Goal: Task Accomplishment & Management: Manage account settings

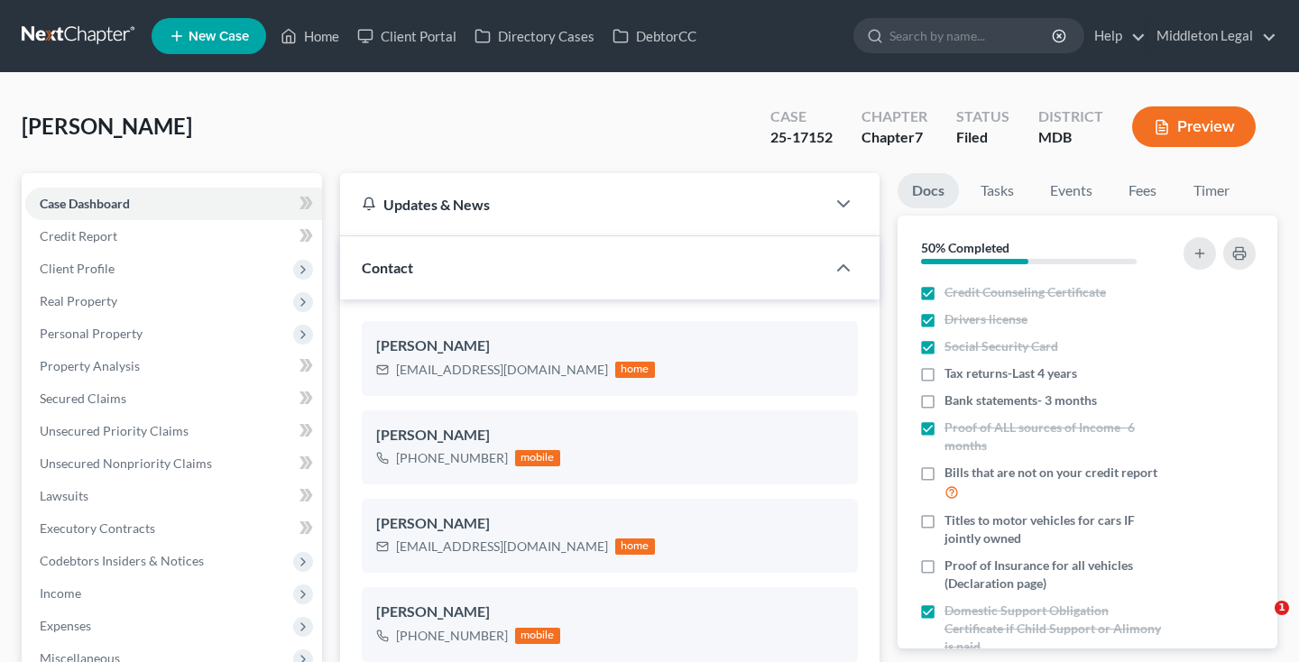
select select "3"
click at [103, 32] on link at bounding box center [79, 36] width 115 height 32
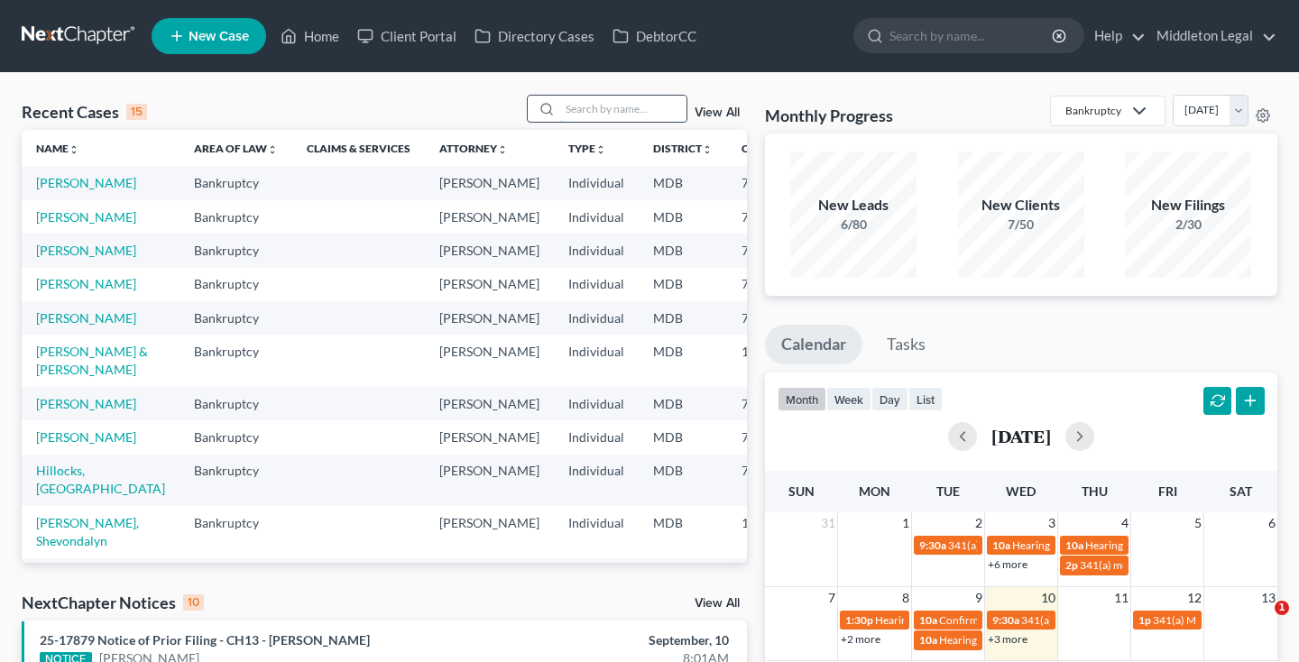
click at [593, 120] on input "search" at bounding box center [623, 109] width 126 height 26
type input "coles"
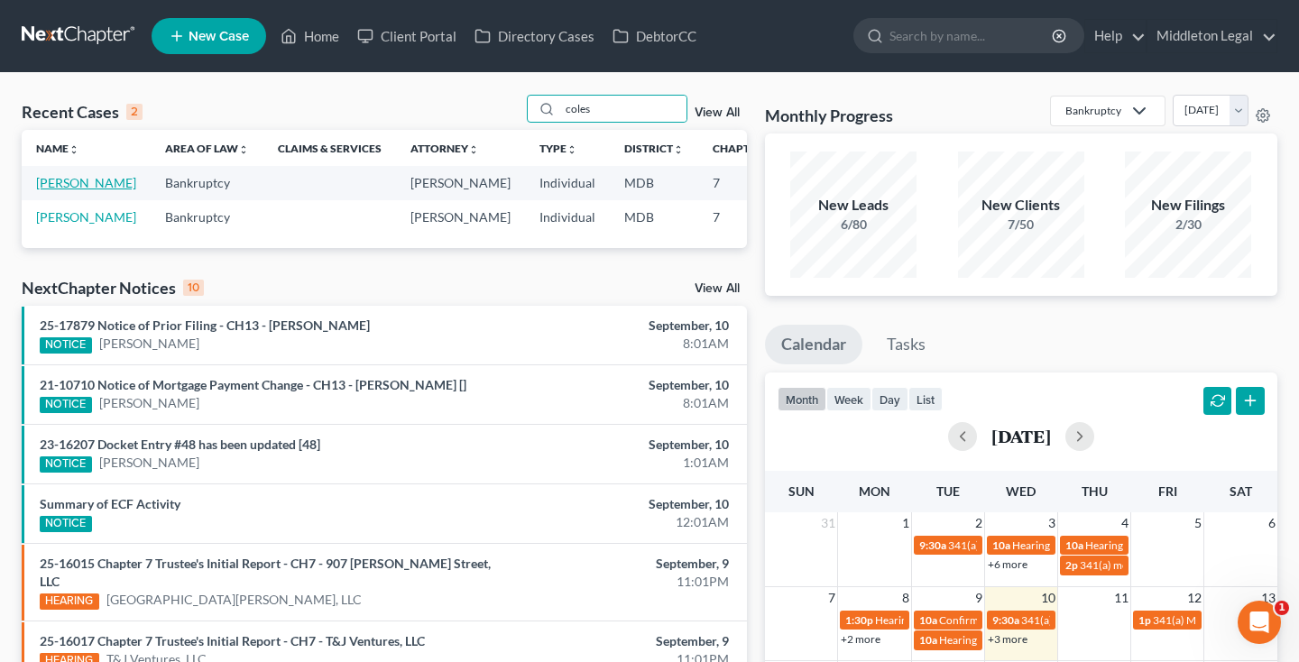
click at [58, 190] on link "[PERSON_NAME]" at bounding box center [86, 182] width 100 height 15
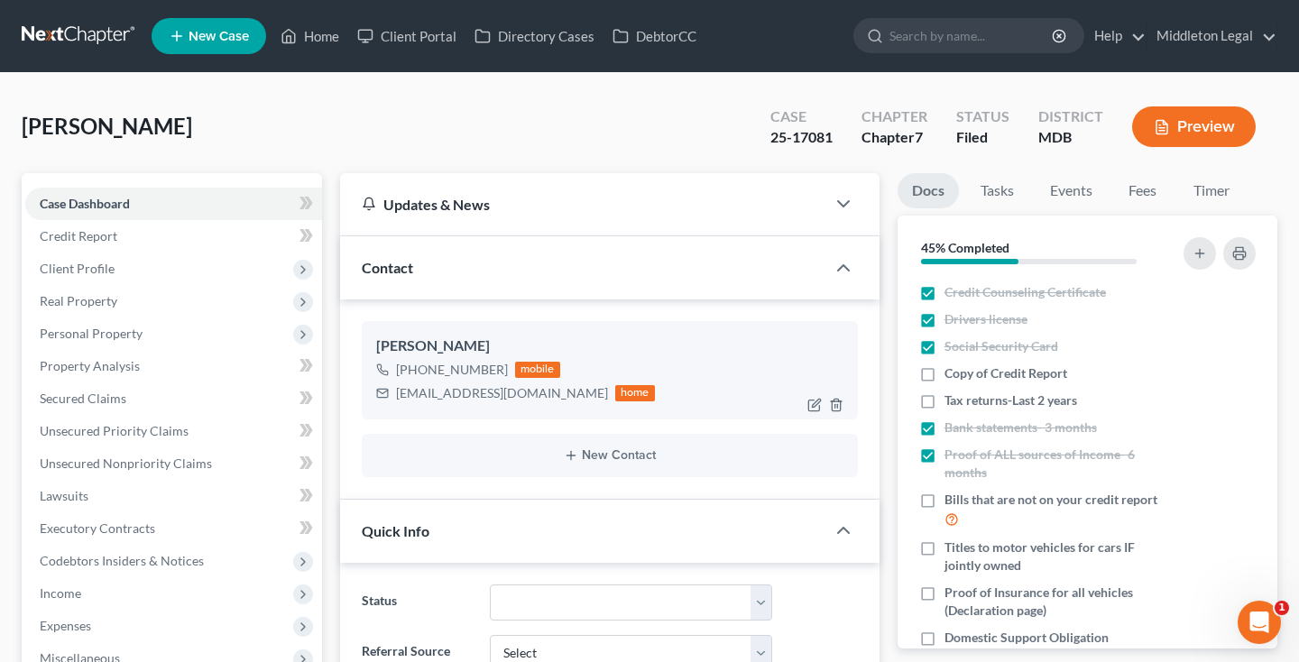
drag, startPoint x: 413, startPoint y: 371, endPoint x: 501, endPoint y: 374, distance: 88.5
click at [501, 374] on div "+1 (443) 621-6127 mobile" at bounding box center [515, 369] width 279 height 23
copy div "(443) 621-6127"
click at [127, 275] on span "Client Profile" at bounding box center [173, 269] width 297 height 32
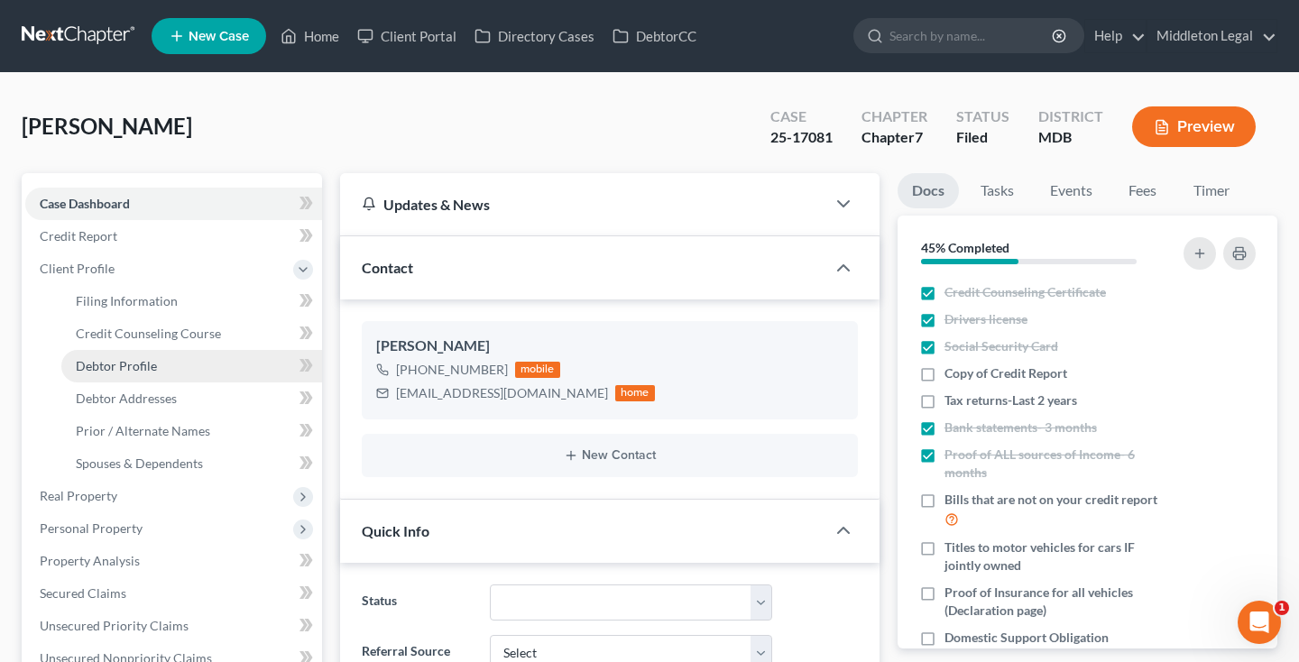
click at [148, 377] on link "Debtor Profile" at bounding box center [191, 366] width 261 height 32
select select "0"
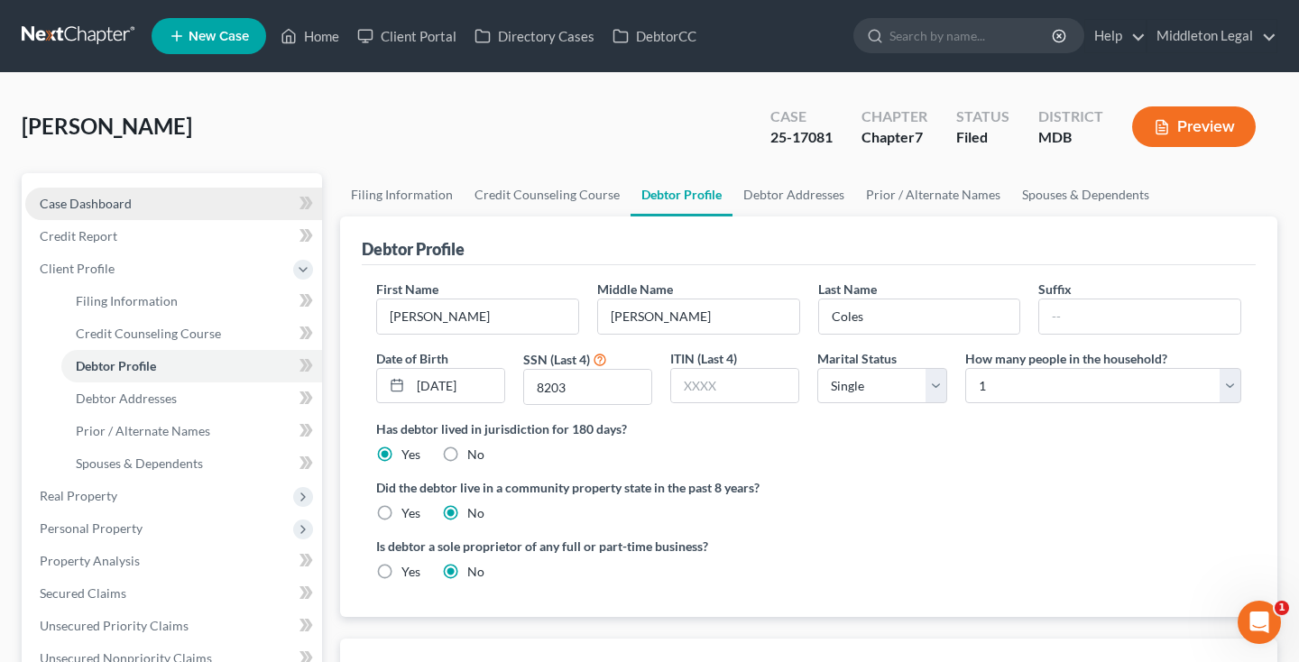
click at [166, 200] on link "Case Dashboard" at bounding box center [173, 204] width 297 height 32
select select "3"
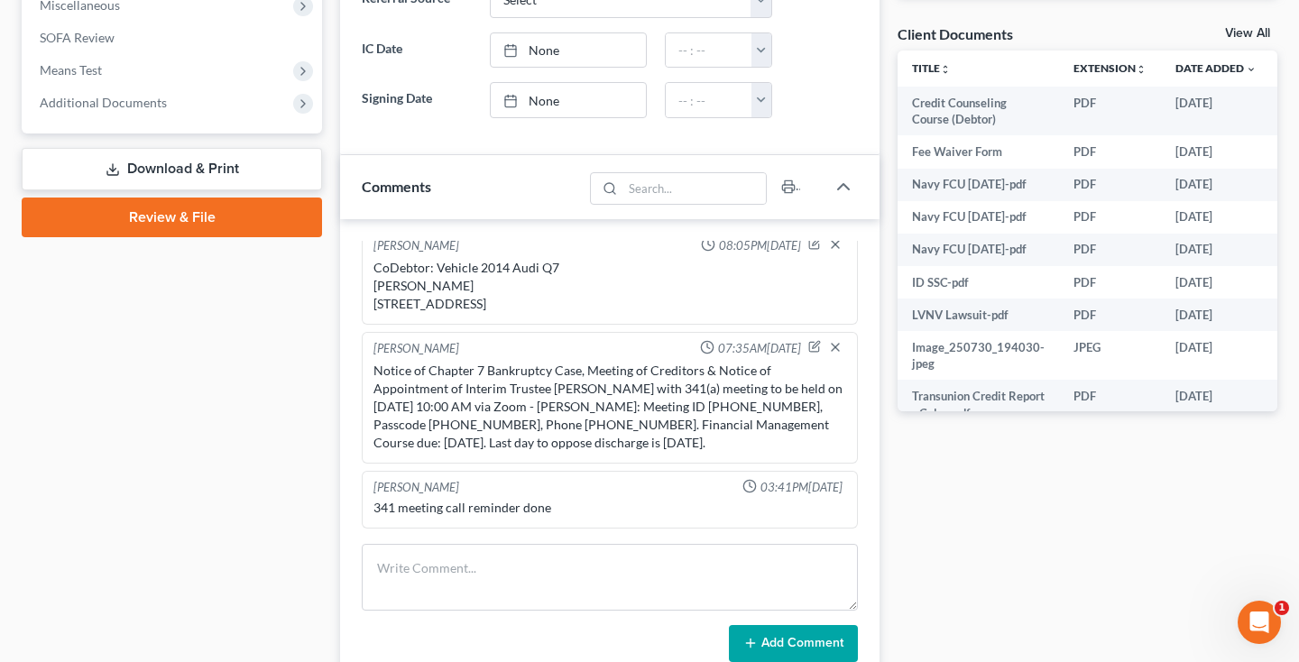
scroll to position [789, 0]
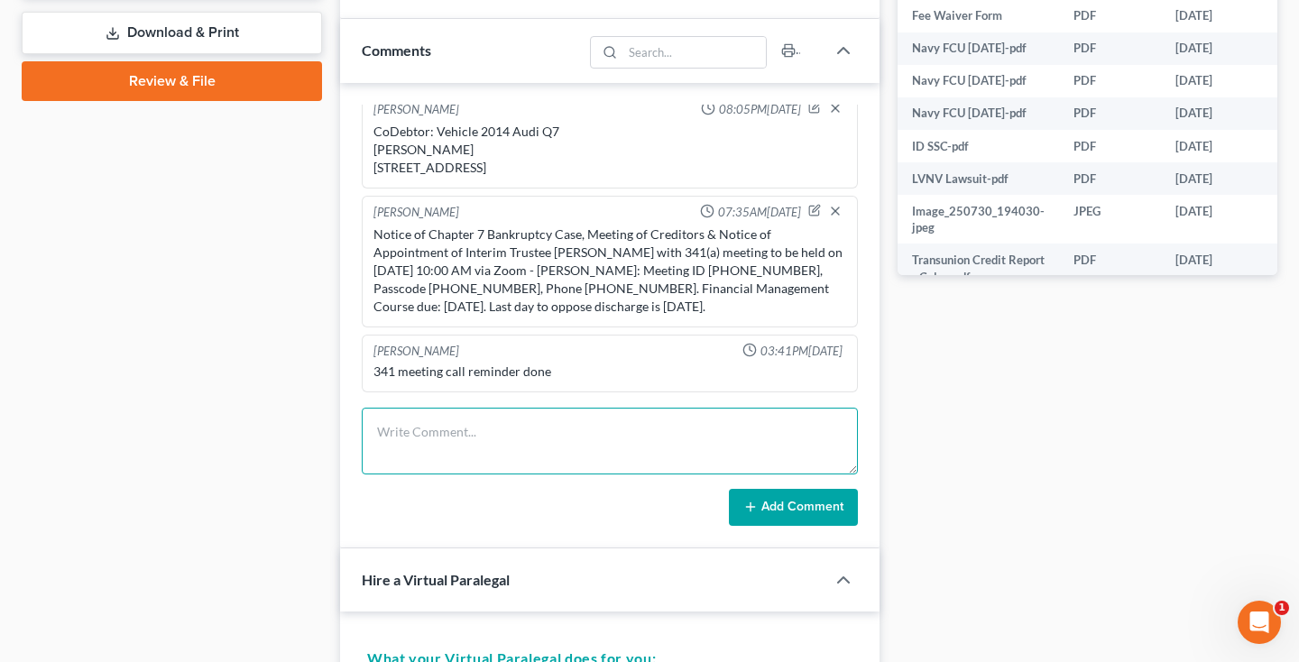
click at [546, 438] on textarea at bounding box center [610, 441] width 496 height 67
type textarea "341 meeting held and concluded."
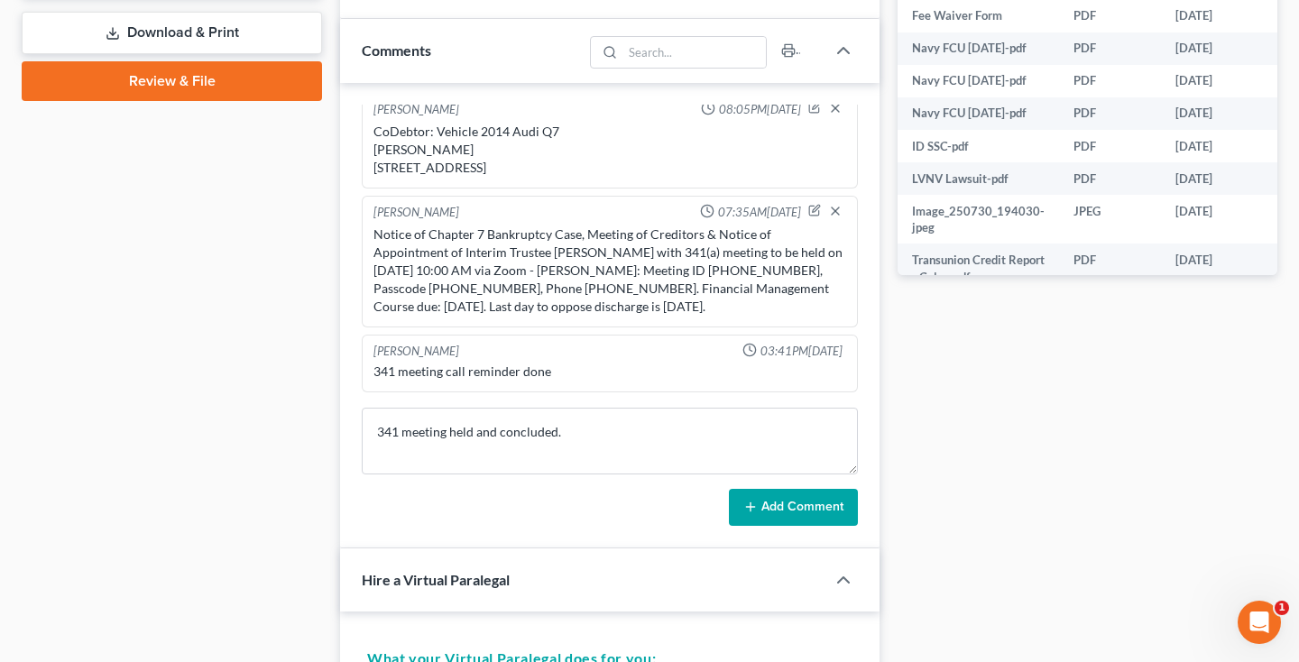
click at [811, 501] on button "Add Comment" at bounding box center [793, 508] width 129 height 38
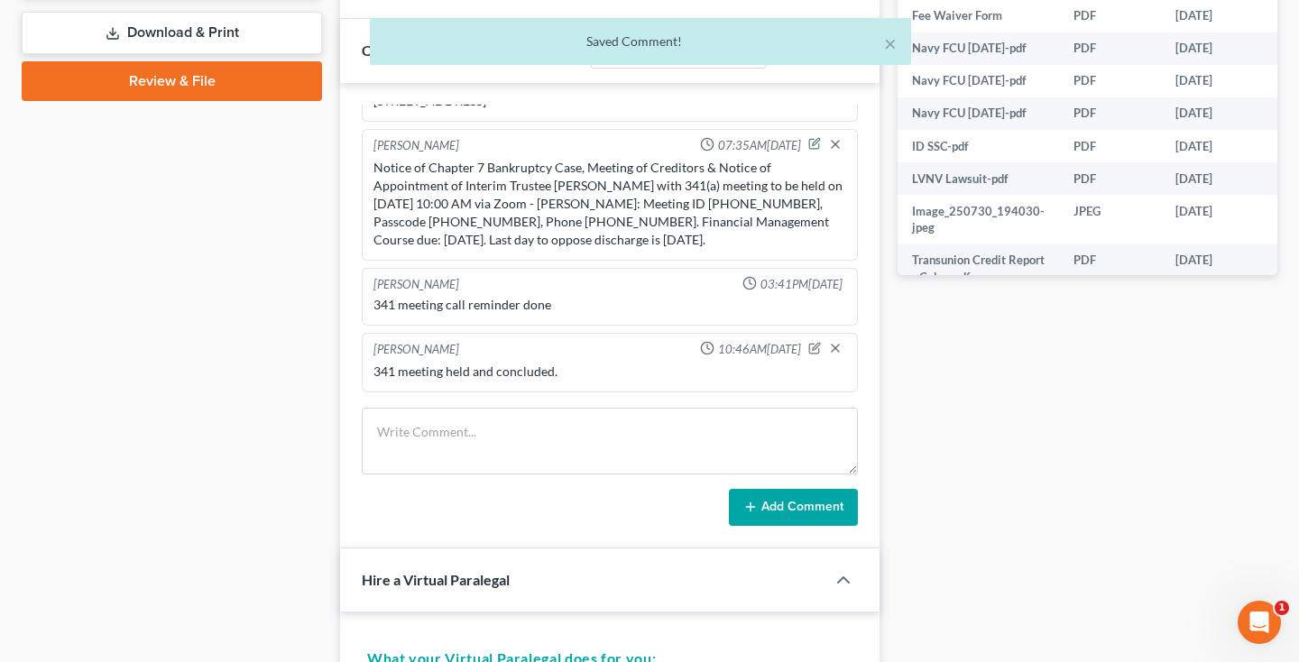
scroll to position [0, 0]
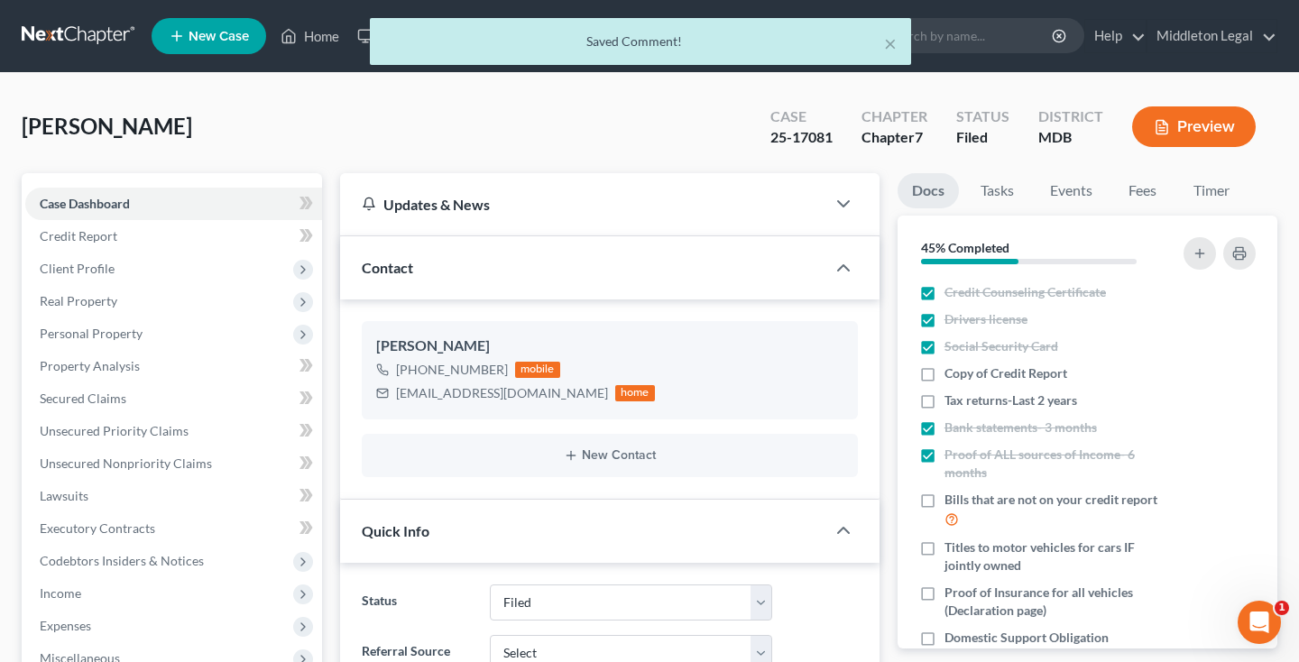
click at [33, 39] on div "× Saved Comment!" at bounding box center [640, 46] width 1299 height 56
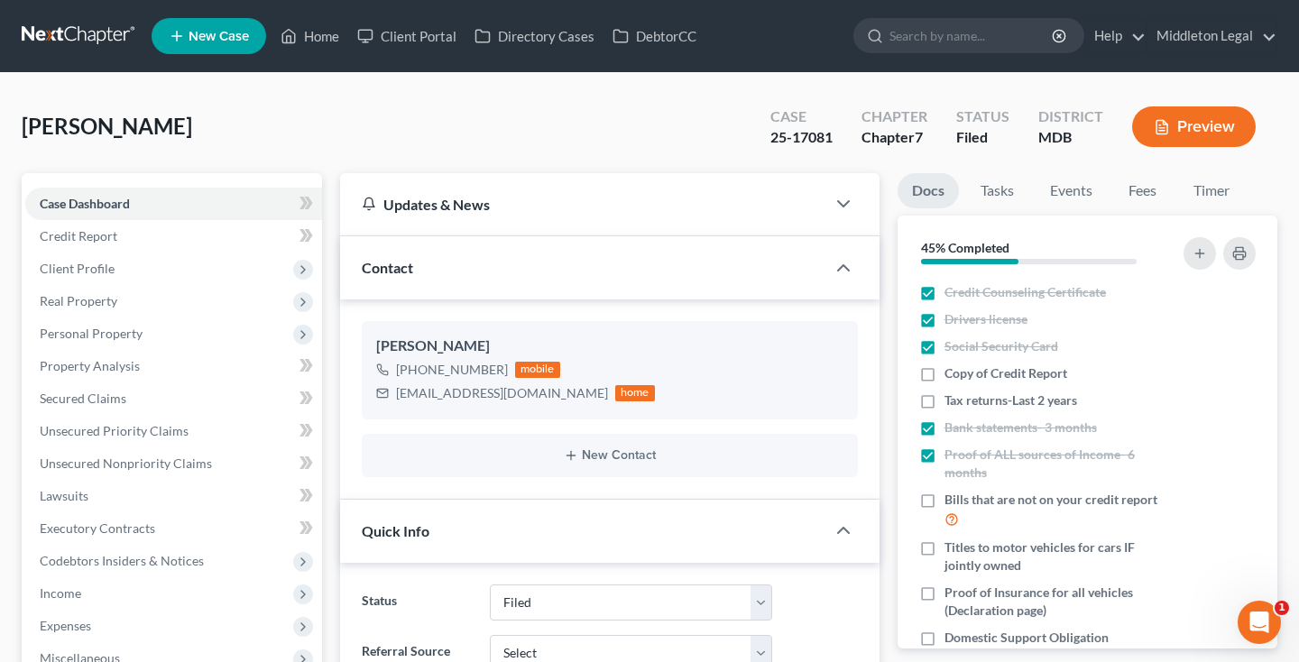
click at [33, 35] on link at bounding box center [79, 36] width 115 height 32
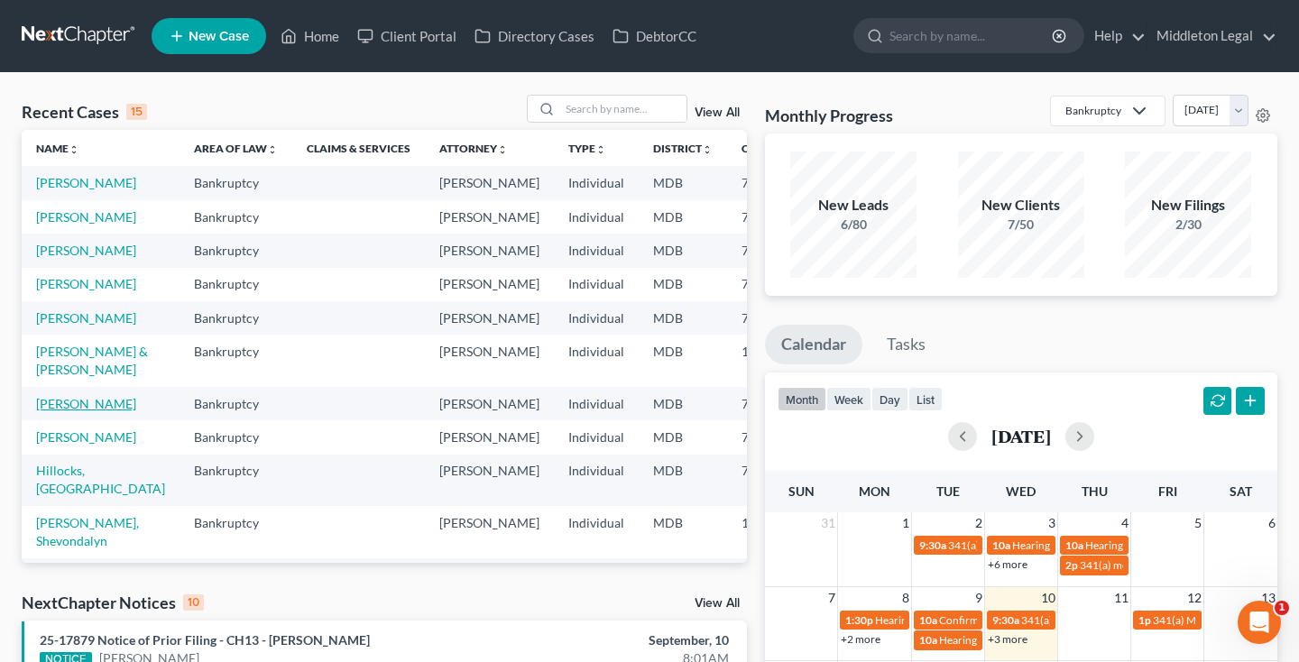
click at [60, 411] on link "[PERSON_NAME]" at bounding box center [86, 403] width 100 height 15
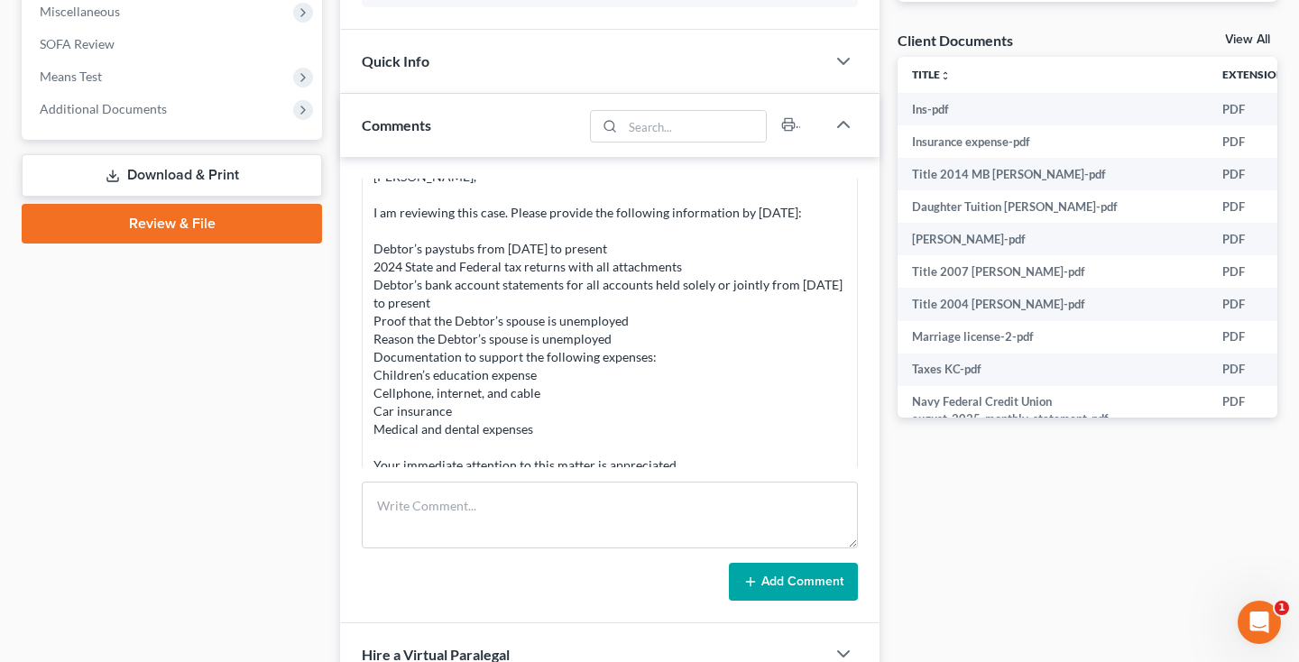
scroll to position [666, 0]
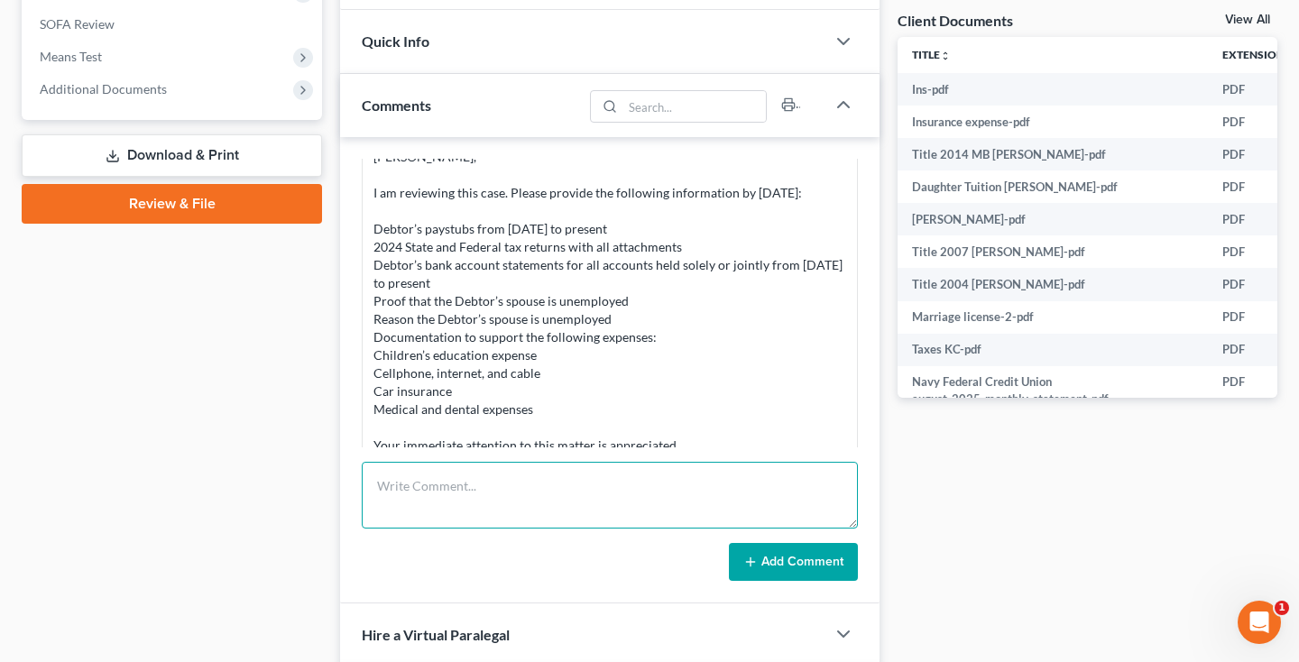
click at [431, 510] on textarea at bounding box center [610, 495] width 496 height 67
type textarea "341 meeting held and concluded."
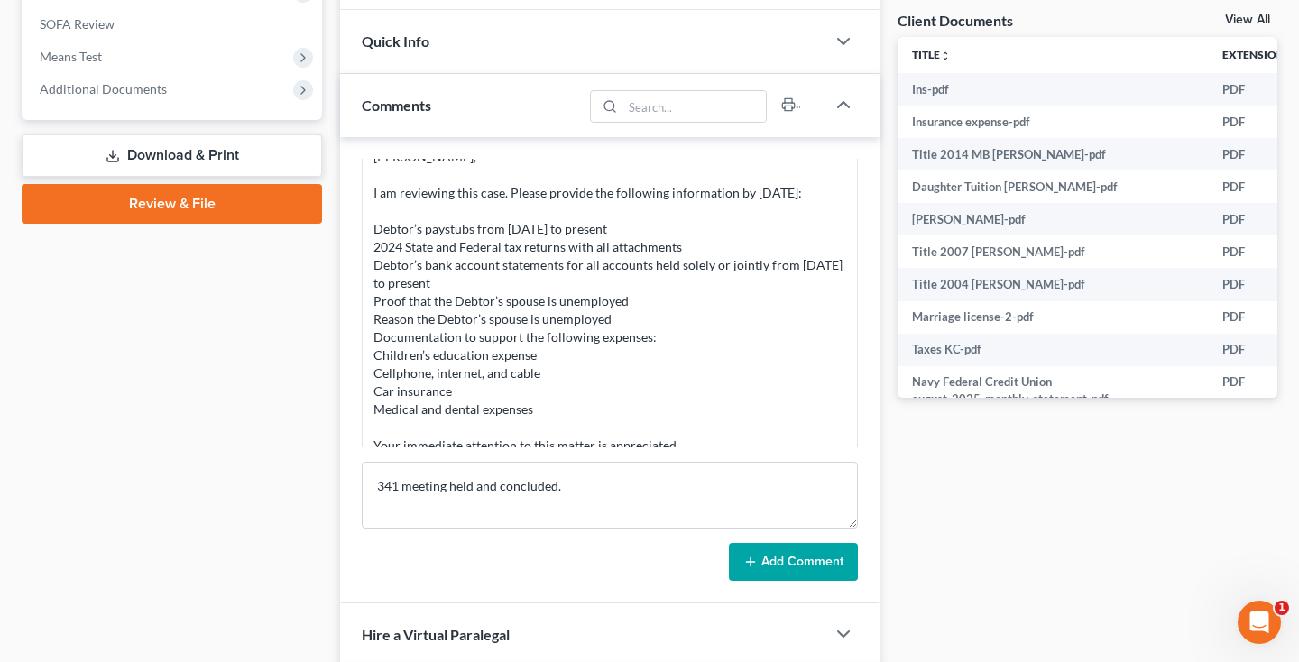
click at [753, 564] on icon at bounding box center [750, 562] width 14 height 14
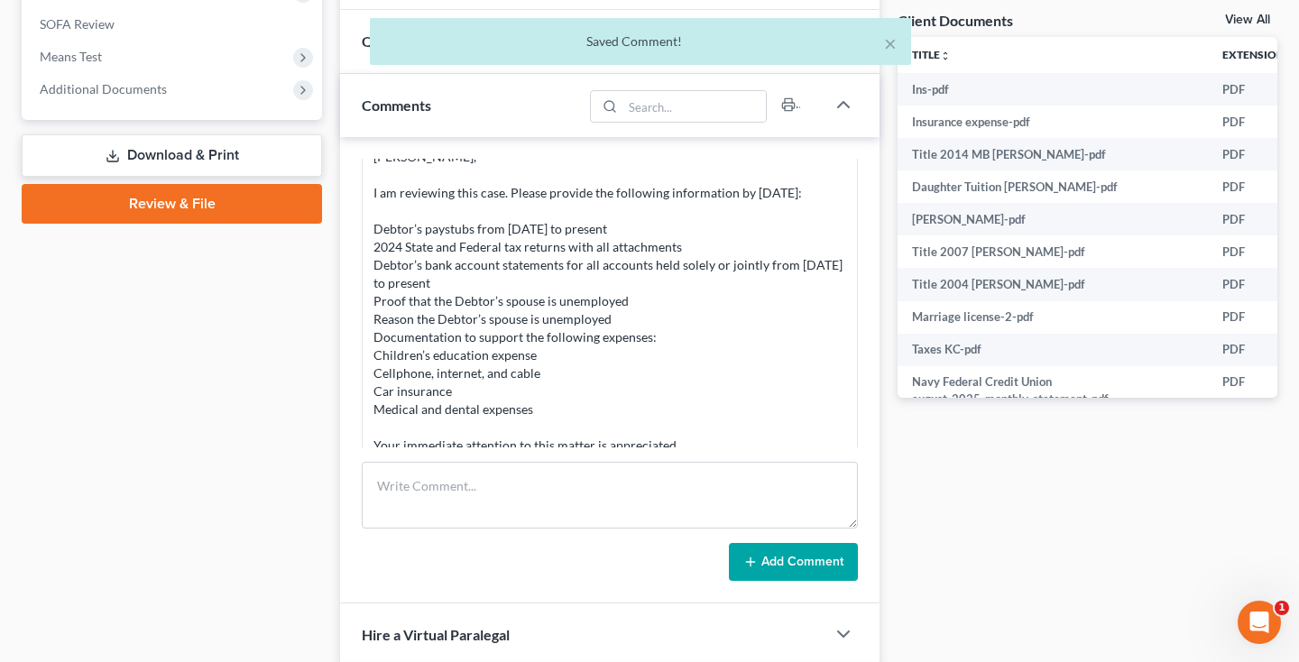
scroll to position [1353, 0]
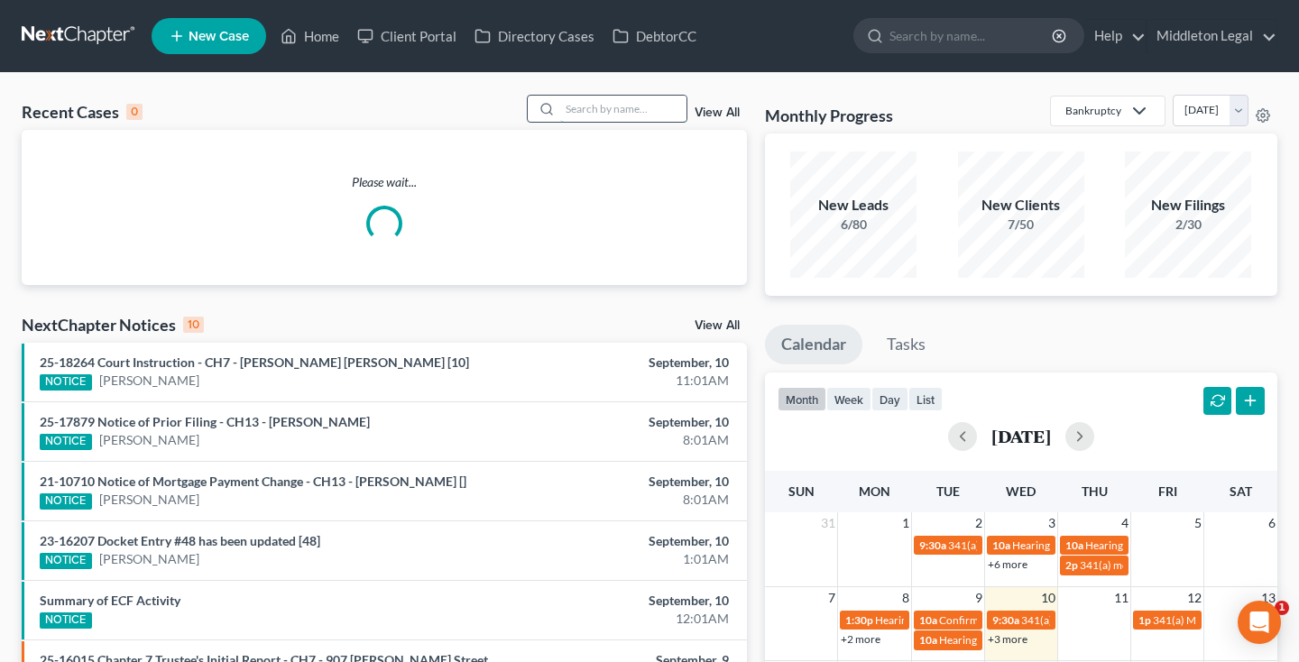
click at [617, 101] on input "search" at bounding box center [623, 109] width 126 height 26
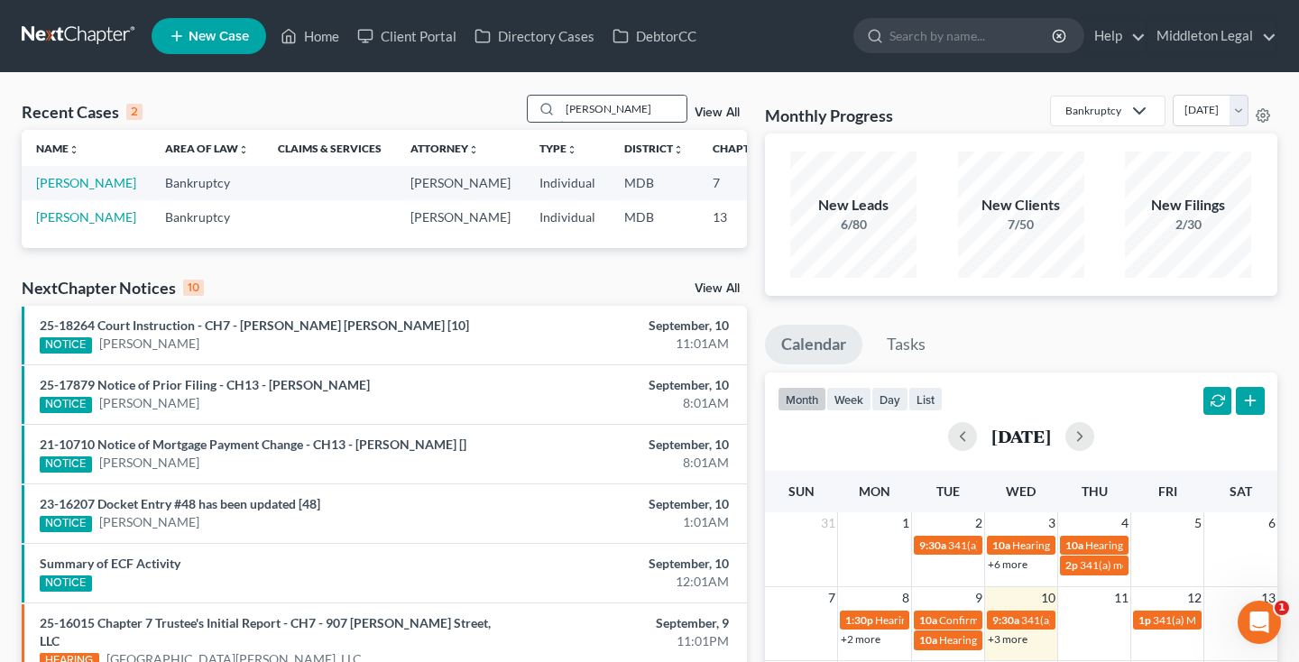
type input "Gregory"
drag, startPoint x: 617, startPoint y: 101, endPoint x: 64, endPoint y: 201, distance: 561.8
click at [64, 190] on link "[PERSON_NAME]" at bounding box center [86, 182] width 100 height 15
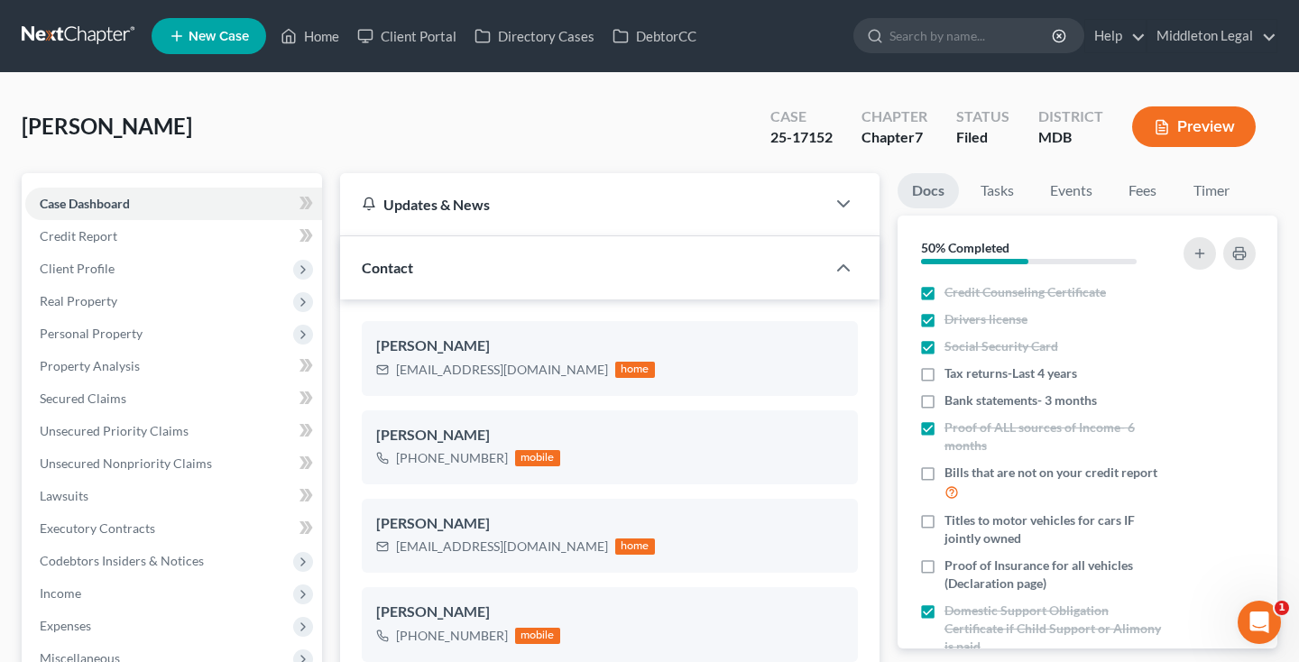
click at [105, 29] on link at bounding box center [79, 36] width 115 height 32
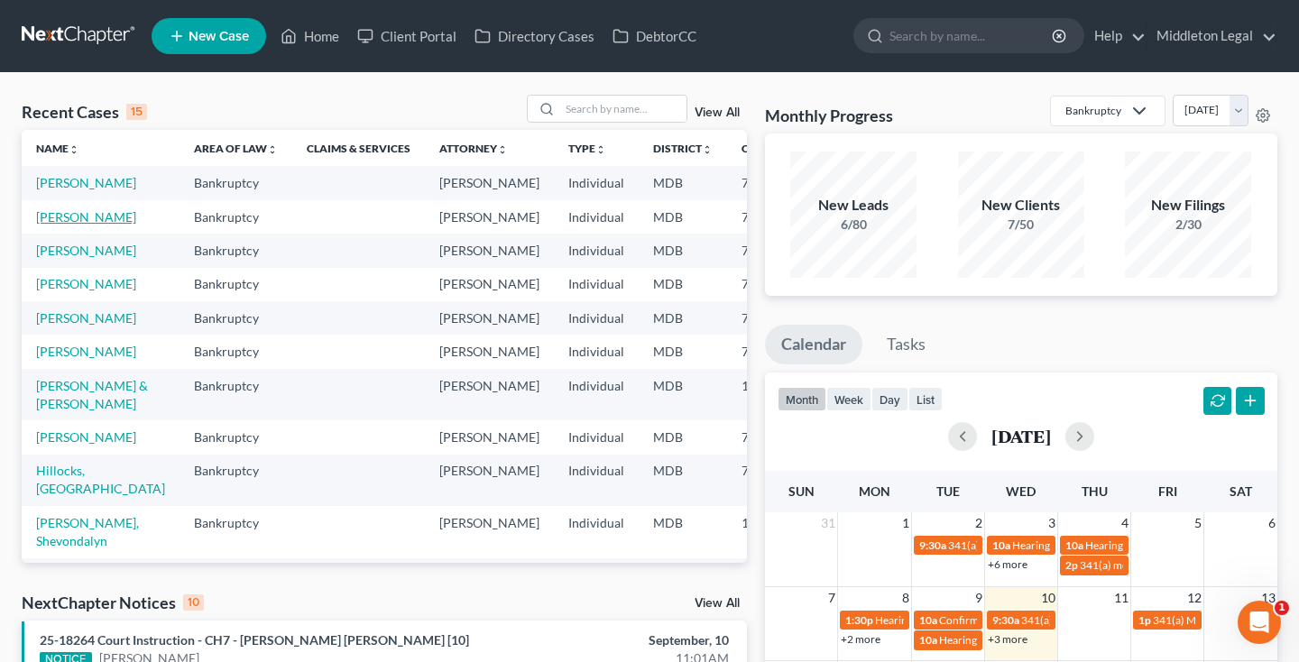
click at [70, 225] on link "[PERSON_NAME]" at bounding box center [86, 216] width 100 height 15
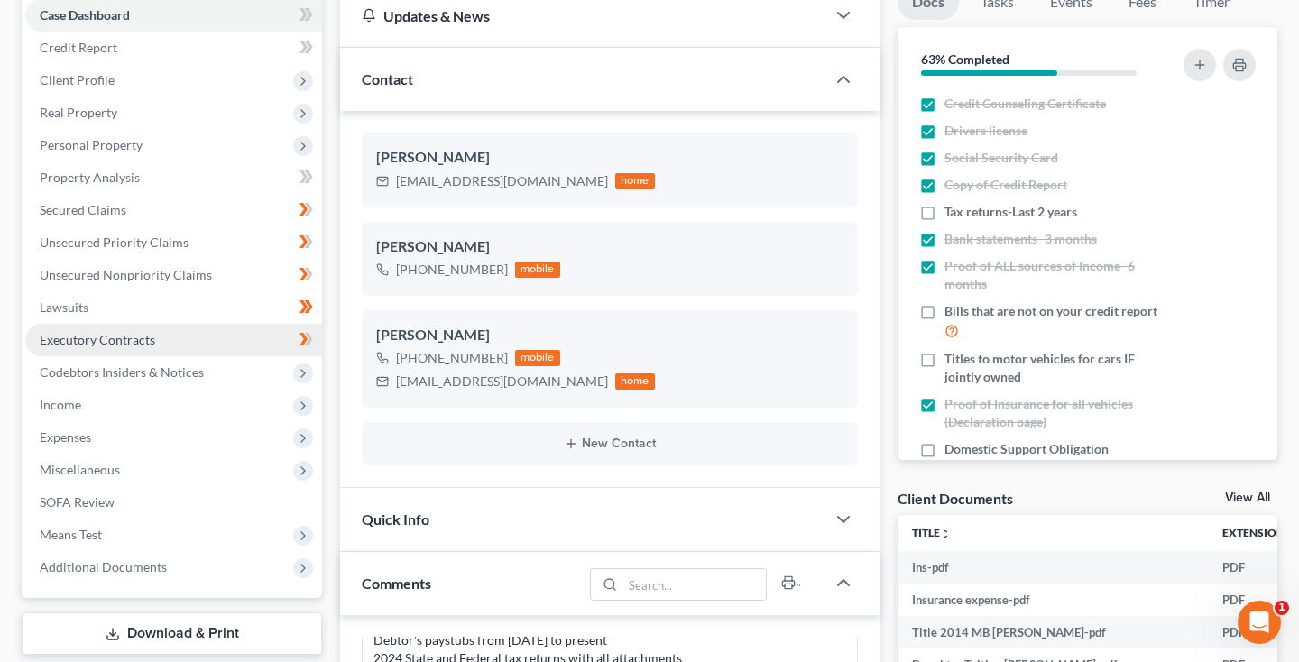
scroll to position [189, 0]
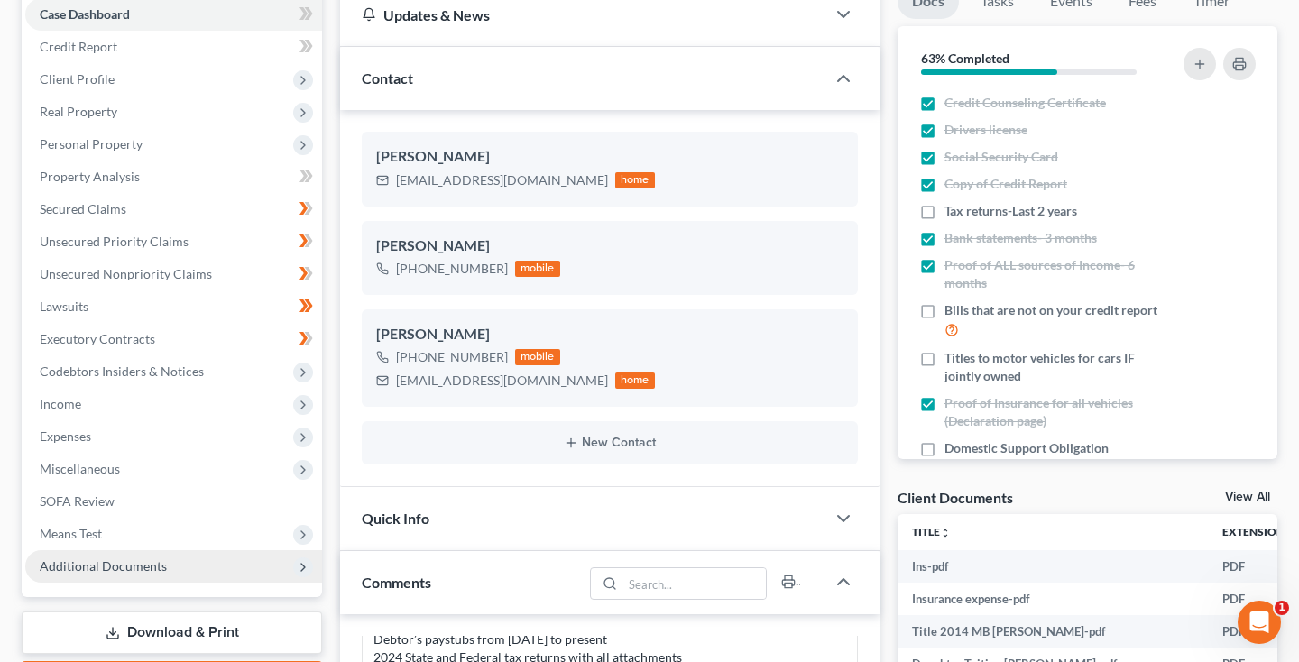
click at [94, 565] on span "Additional Documents" at bounding box center [103, 565] width 127 height 15
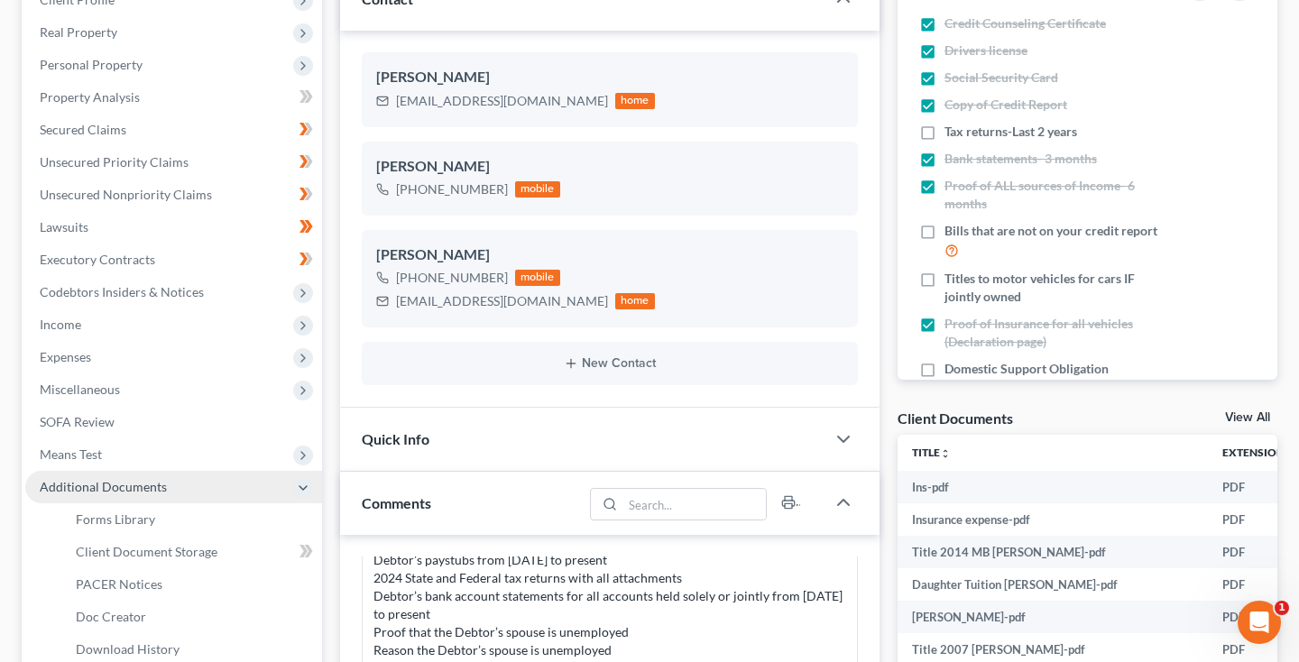
scroll to position [270, 1]
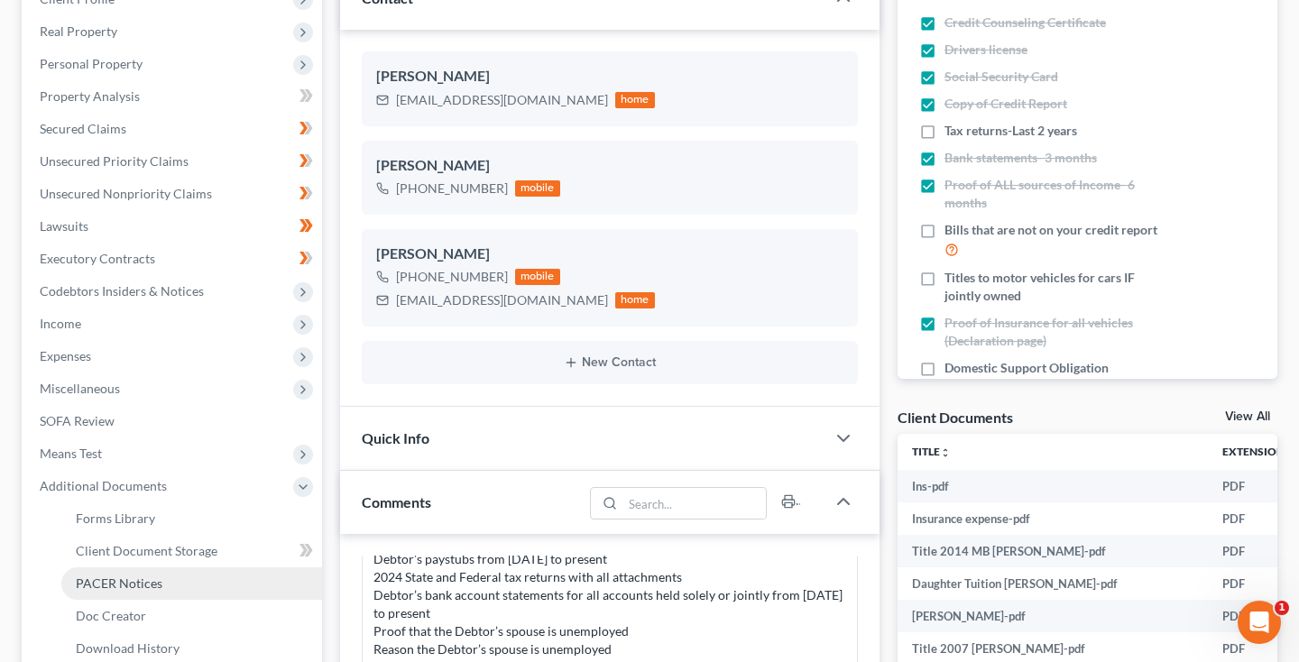
click at [95, 585] on span "PACER Notices" at bounding box center [119, 582] width 87 height 15
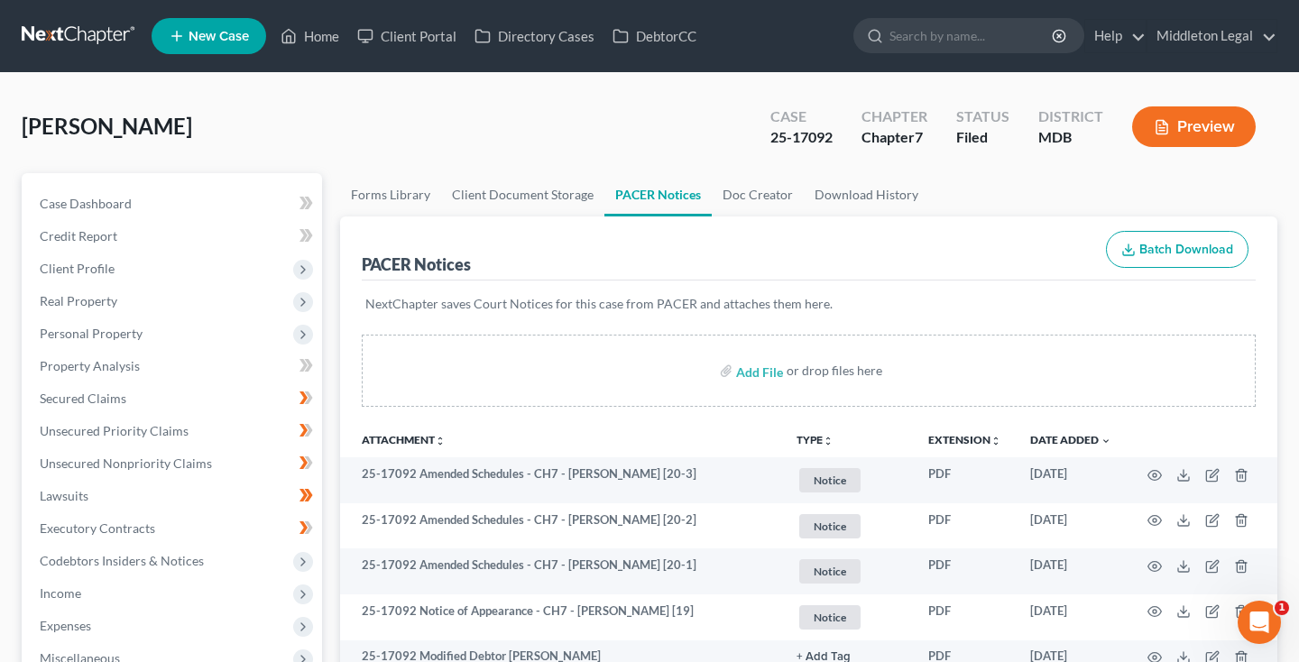
click at [80, 25] on link at bounding box center [79, 36] width 115 height 32
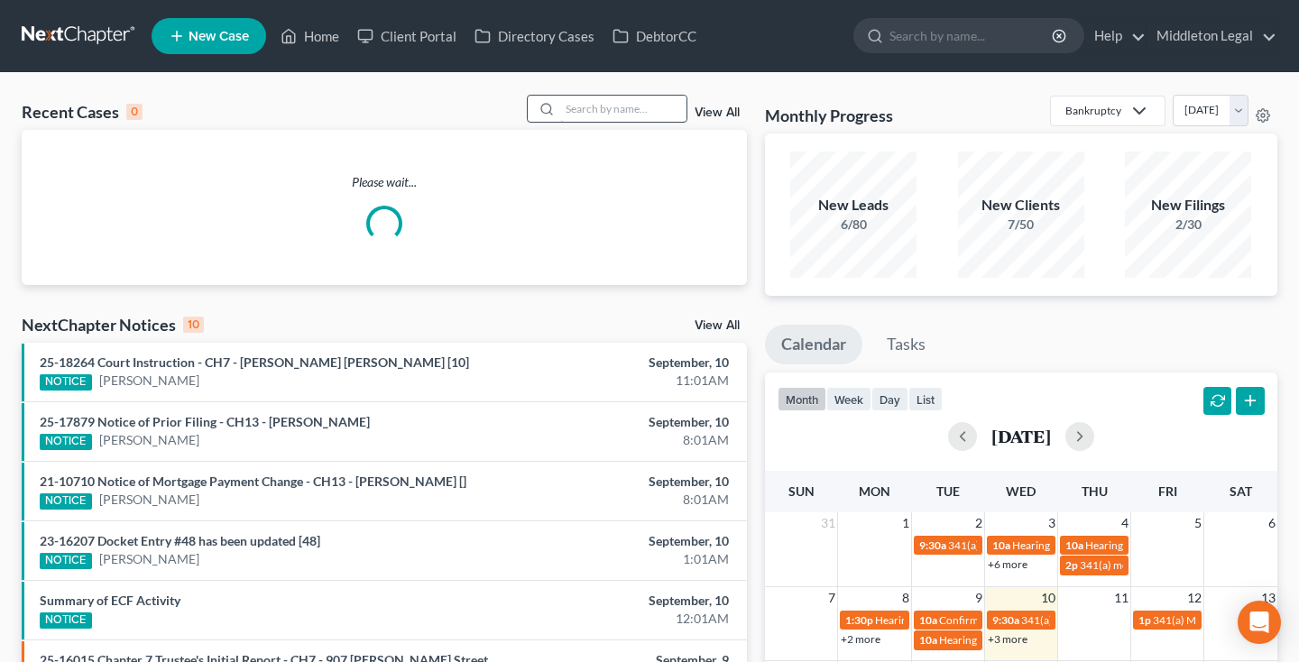
click at [629, 109] on input "search" at bounding box center [623, 109] width 126 height 26
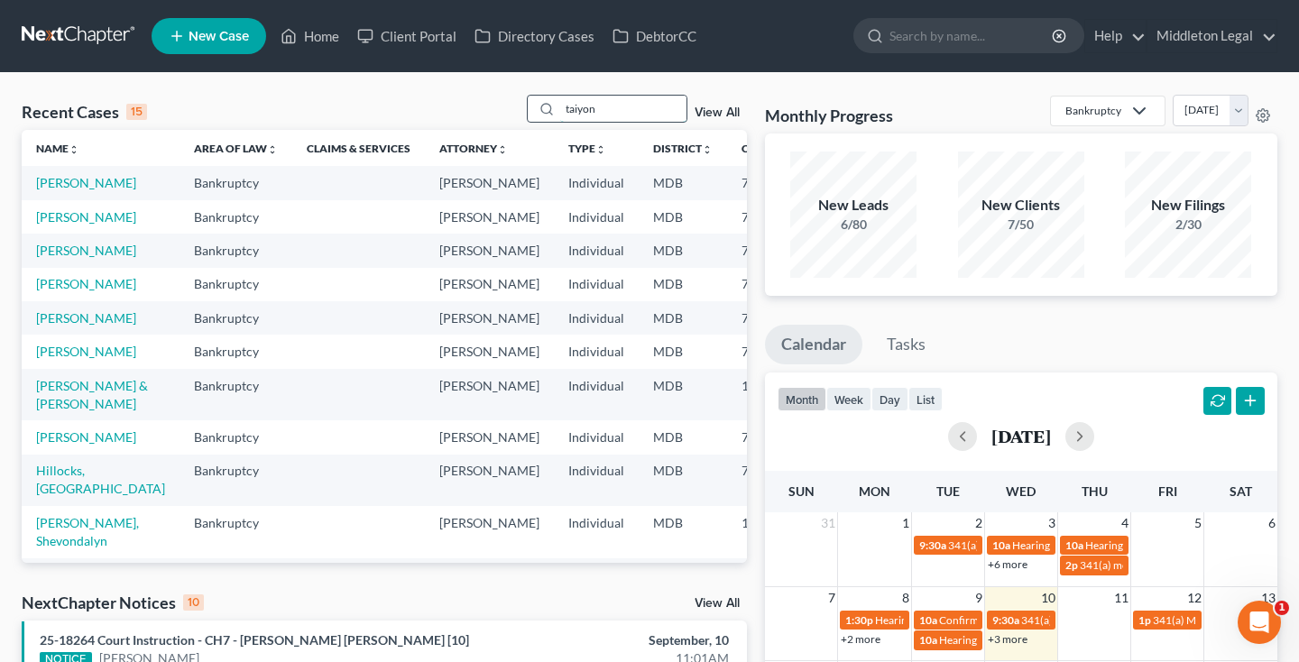
type input "taiyon"
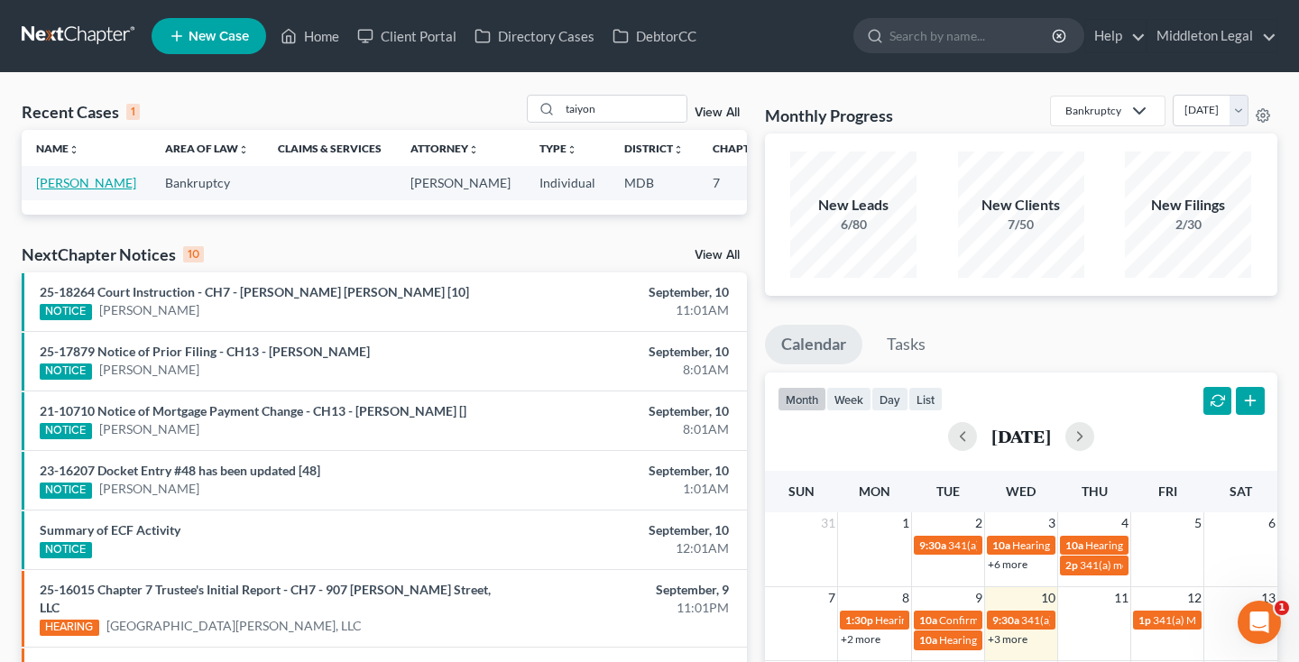
click at [63, 190] on link "[PERSON_NAME]" at bounding box center [86, 182] width 100 height 15
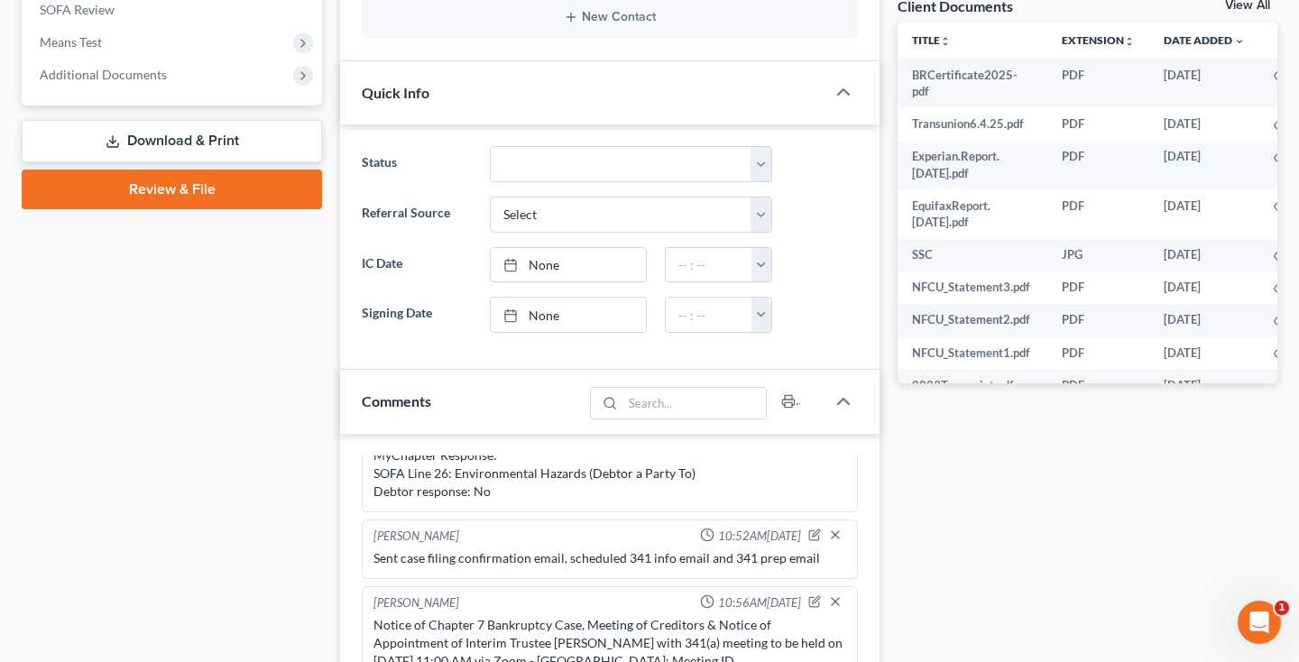
scroll to position [581, 0]
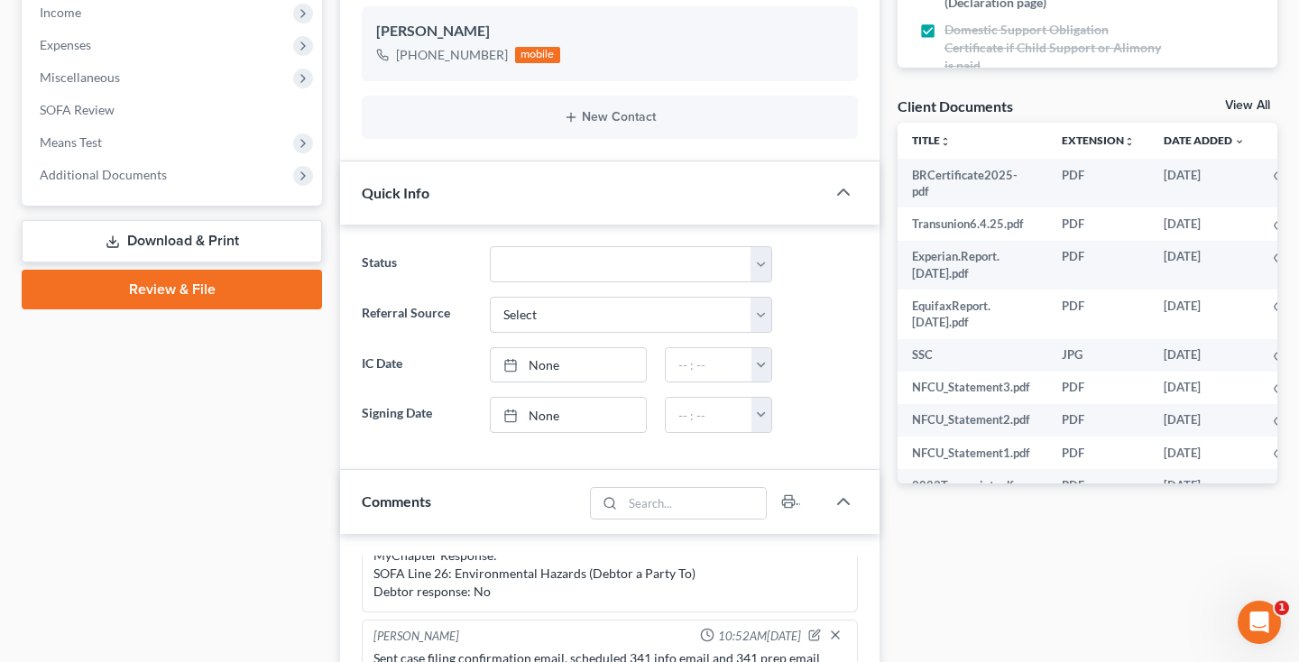
click at [1248, 106] on link "View All" at bounding box center [1247, 105] width 45 height 13
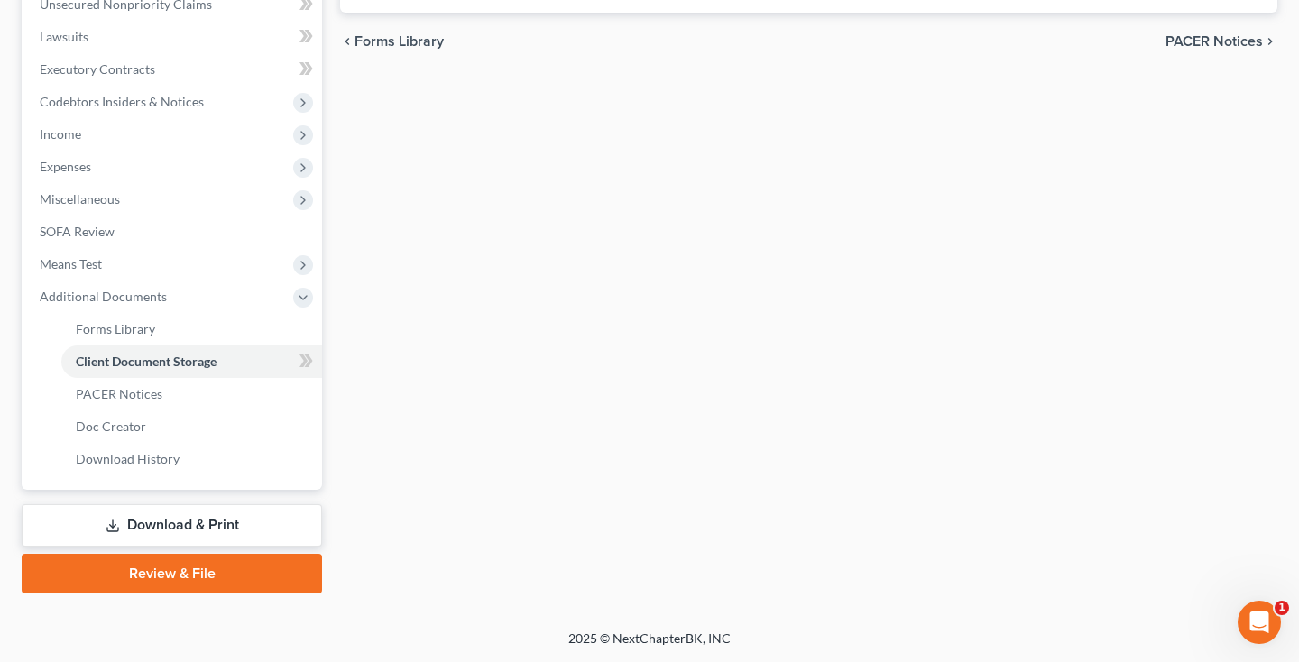
scroll to position [157, 0]
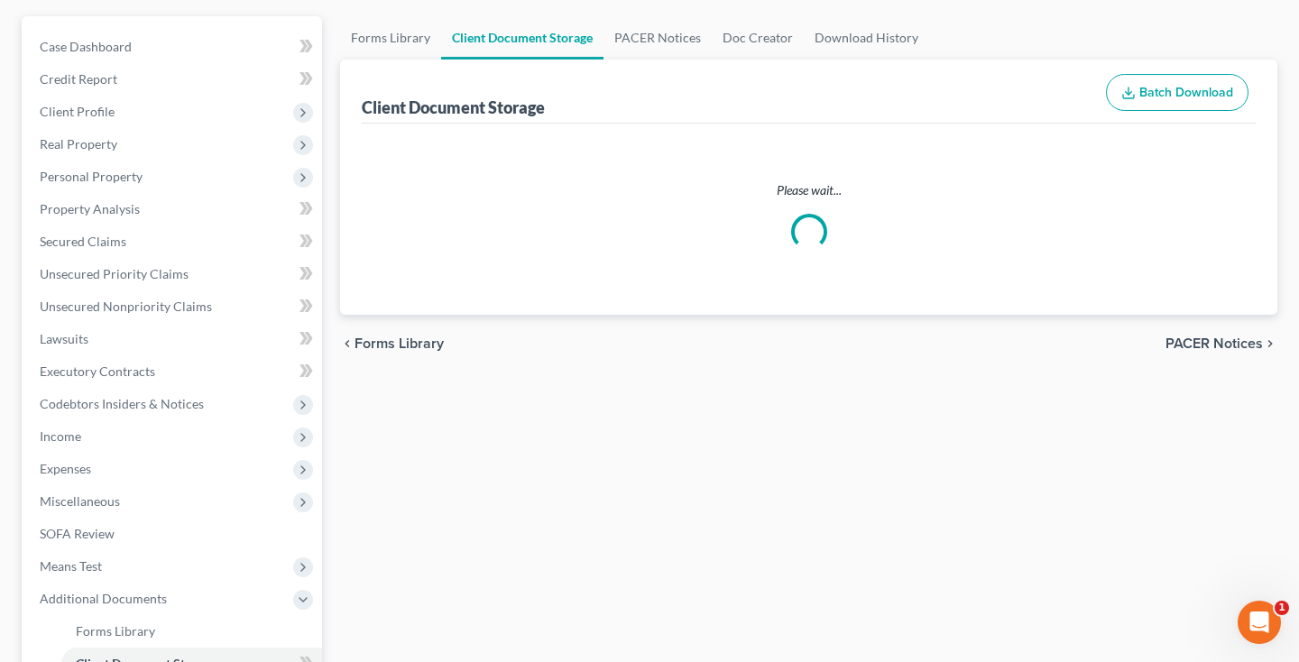
select select "14"
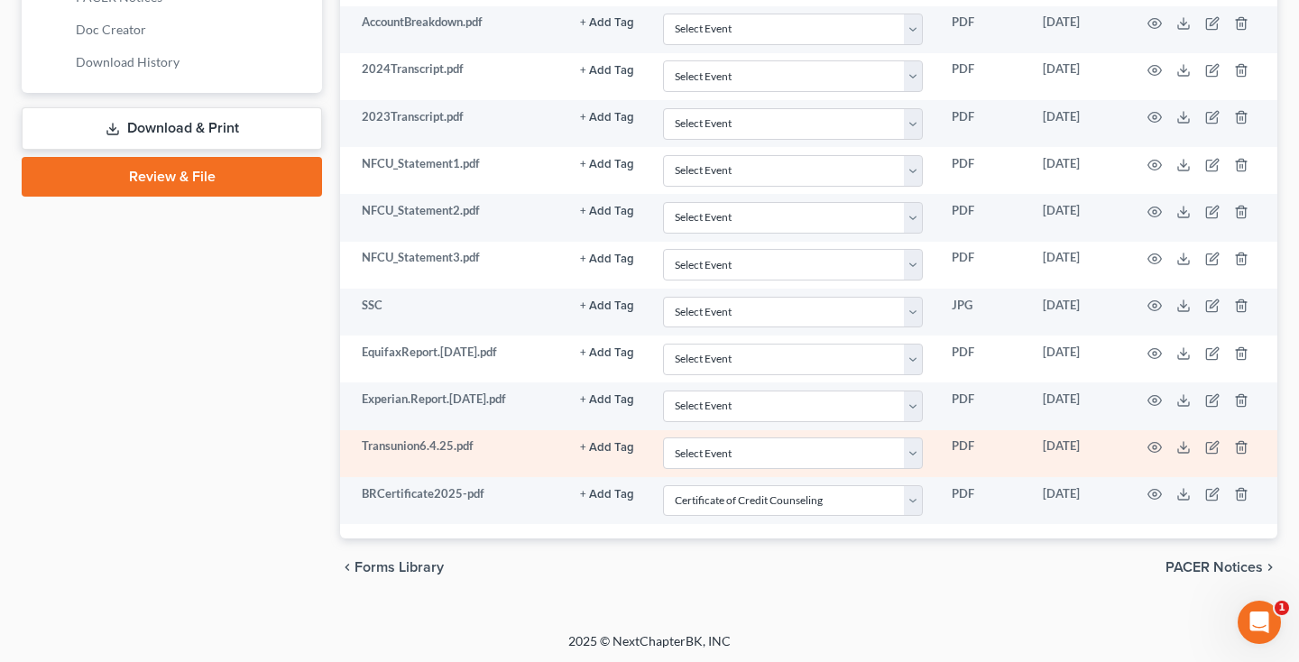
scroll to position [855, 0]
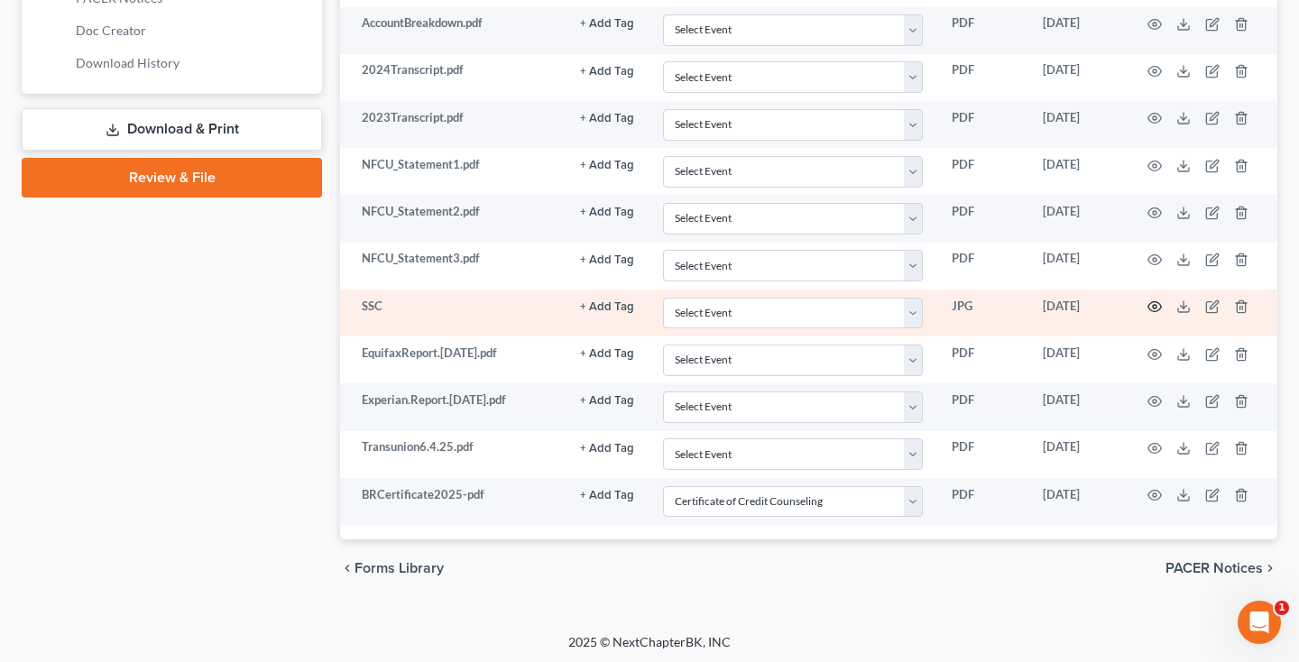
click at [1153, 305] on circle "button" at bounding box center [1155, 307] width 4 height 4
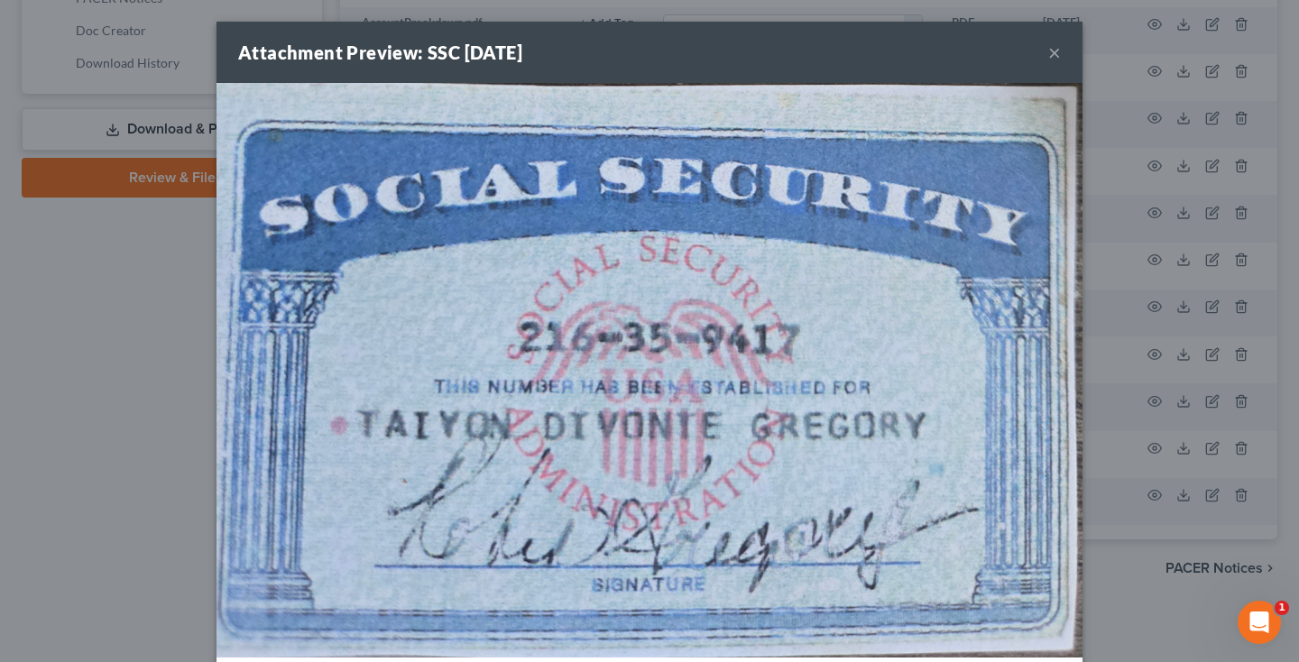
scroll to position [77, 0]
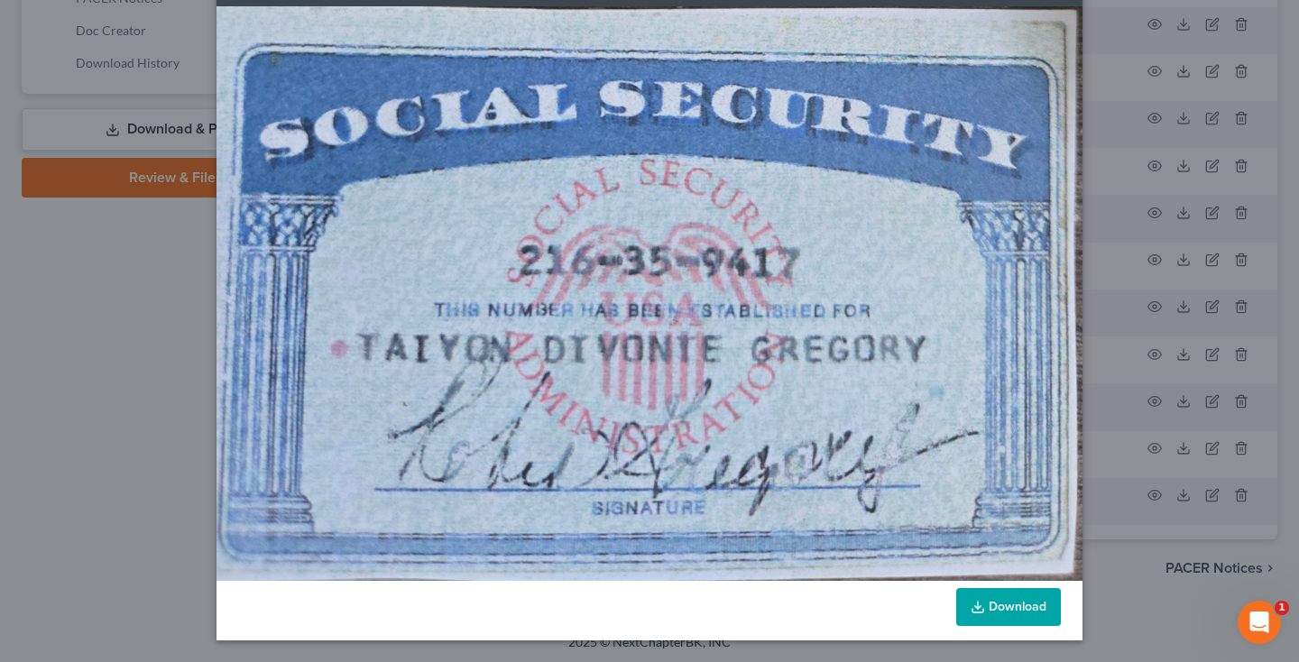
click at [988, 622] on link "Download" at bounding box center [1008, 607] width 105 height 38
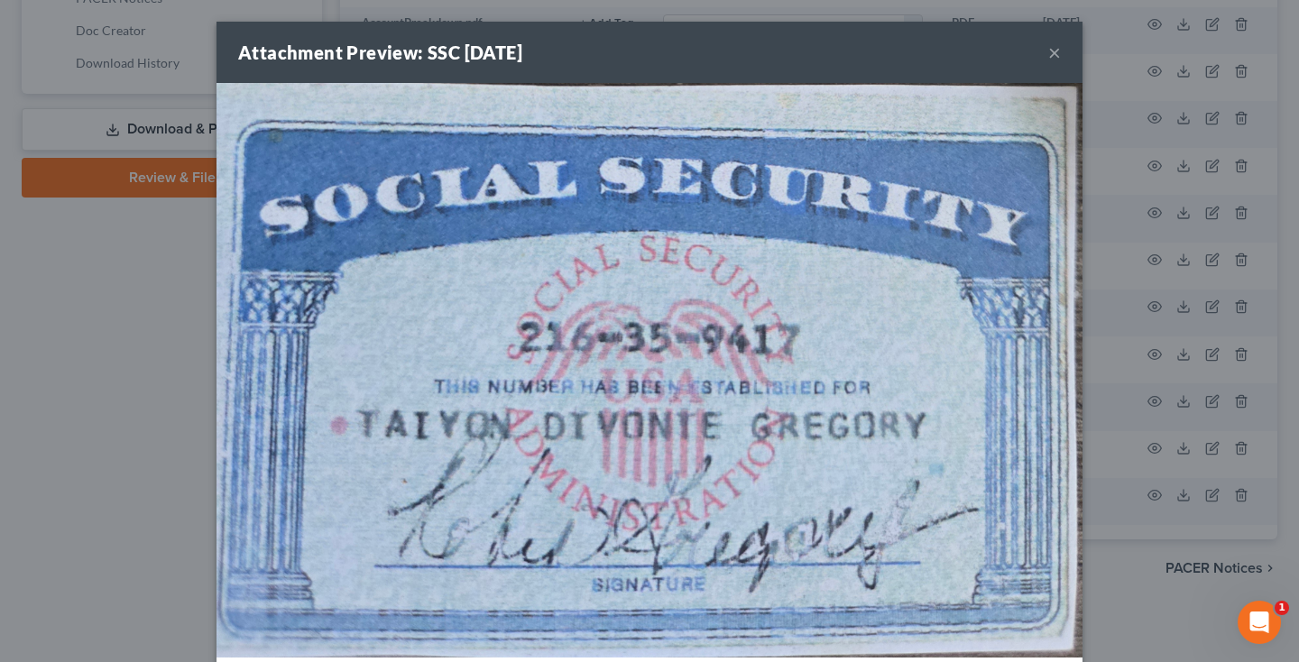
scroll to position [0, 0]
click at [1052, 54] on button "×" at bounding box center [1054, 52] width 13 height 22
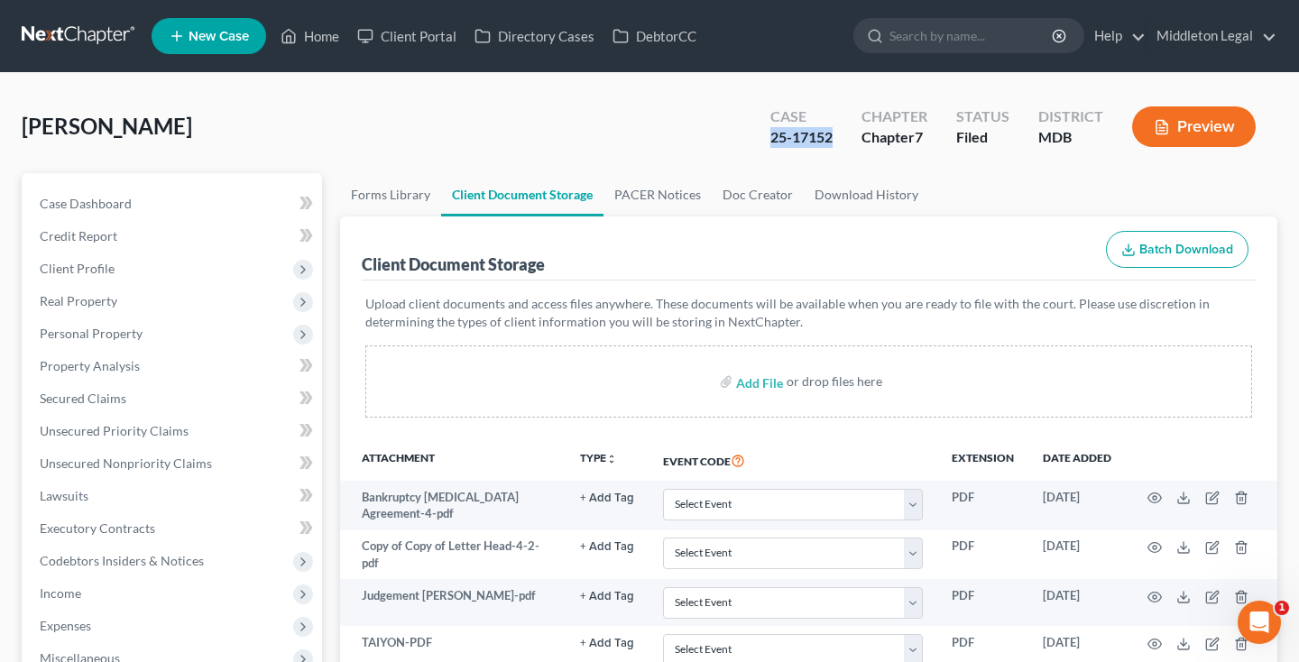
drag, startPoint x: 773, startPoint y: 136, endPoint x: 838, endPoint y: 136, distance: 64.9
click at [838, 136] on div "Case 25-17152" at bounding box center [801, 128] width 91 height 53
copy div "25-17152"
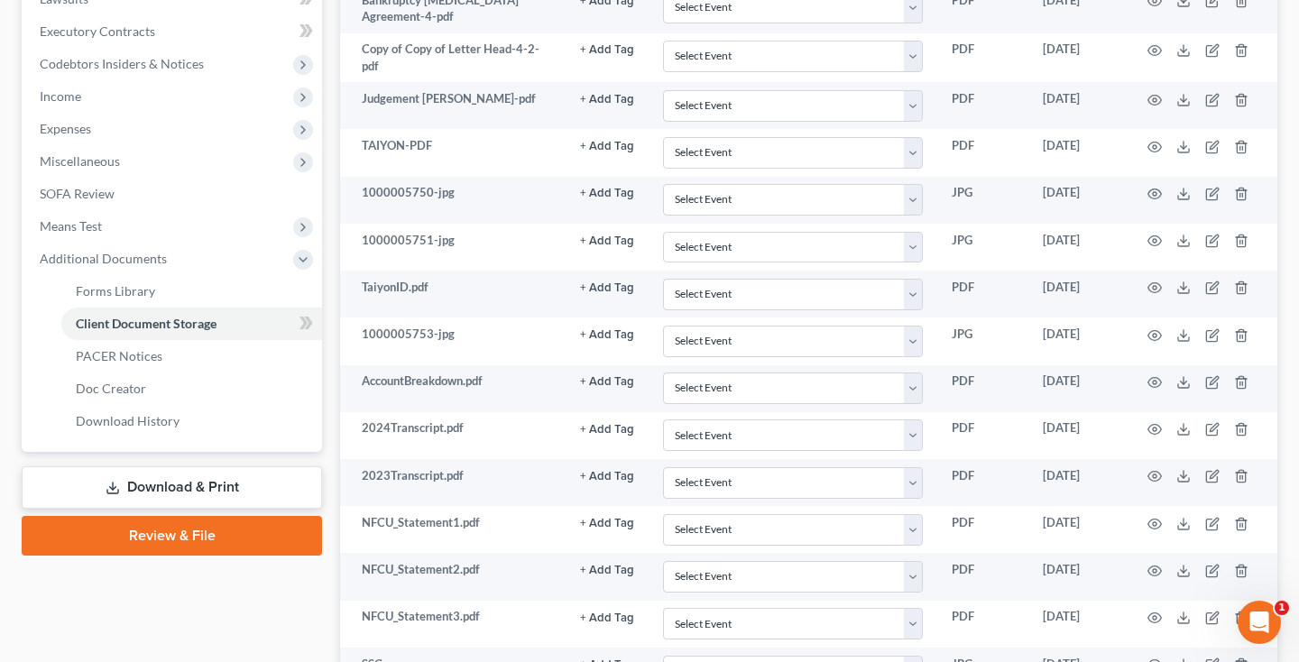
scroll to position [426, 0]
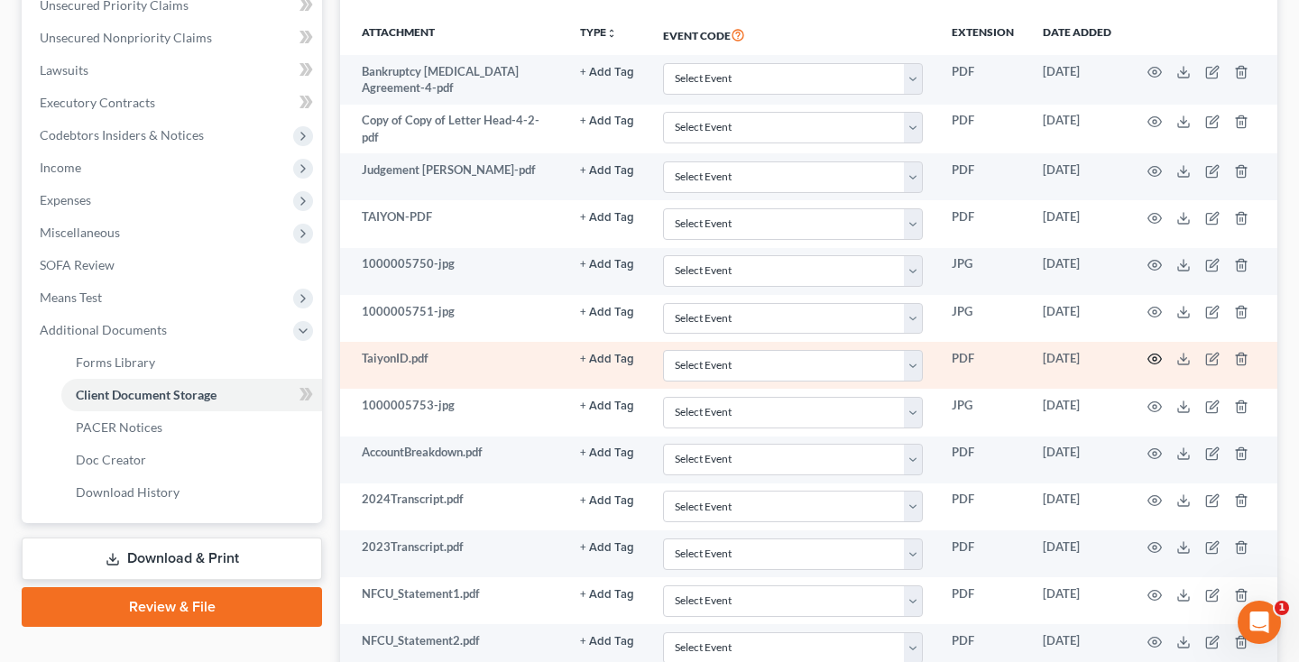
click at [1153, 358] on icon "button" at bounding box center [1154, 359] width 14 height 14
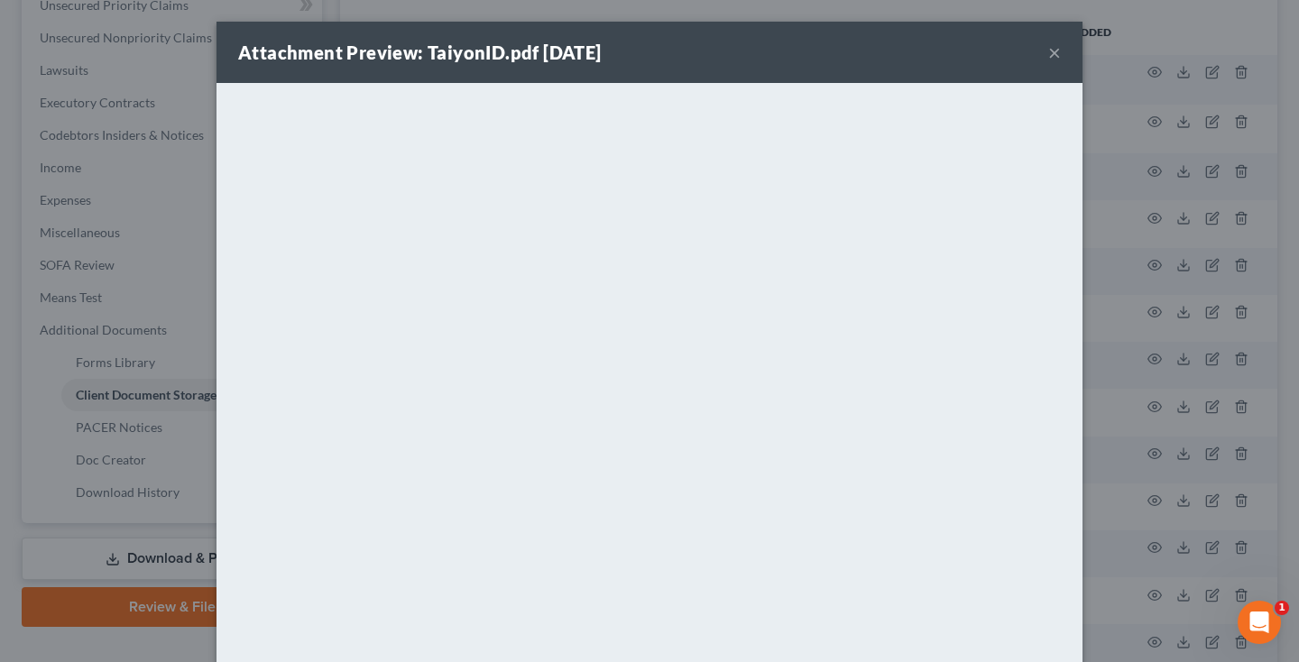
click at [1055, 51] on button "×" at bounding box center [1054, 52] width 13 height 22
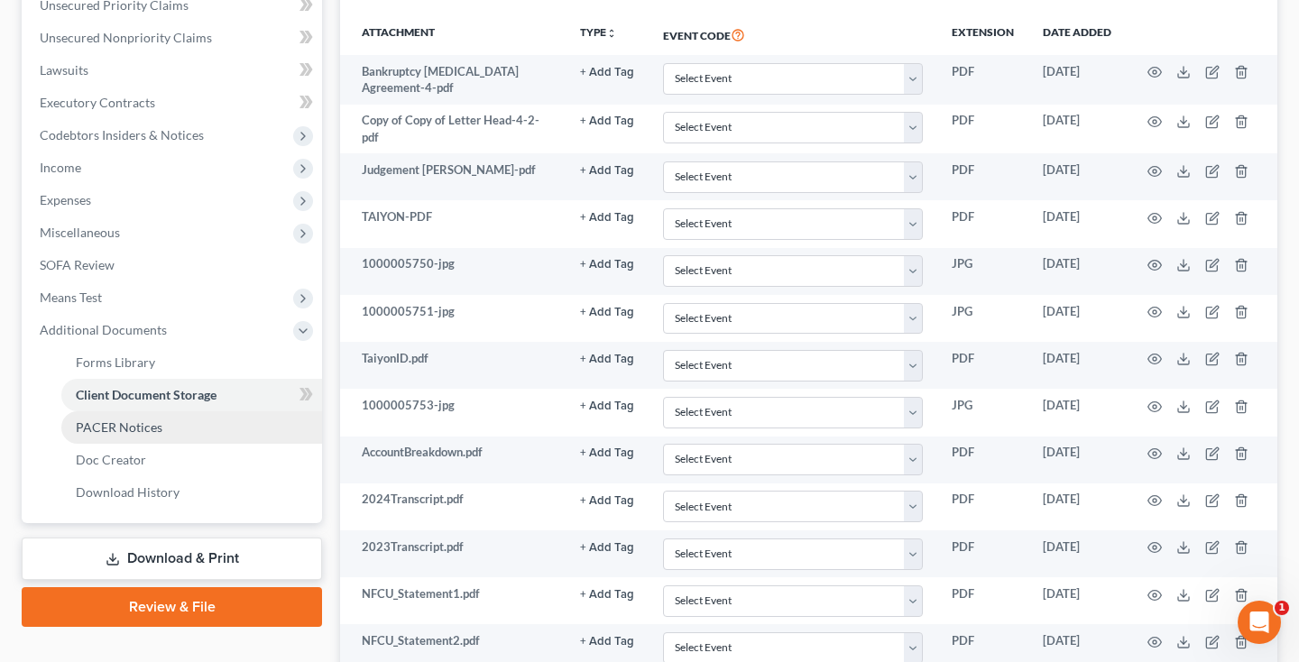
click at [151, 429] on span "PACER Notices" at bounding box center [119, 426] width 87 height 15
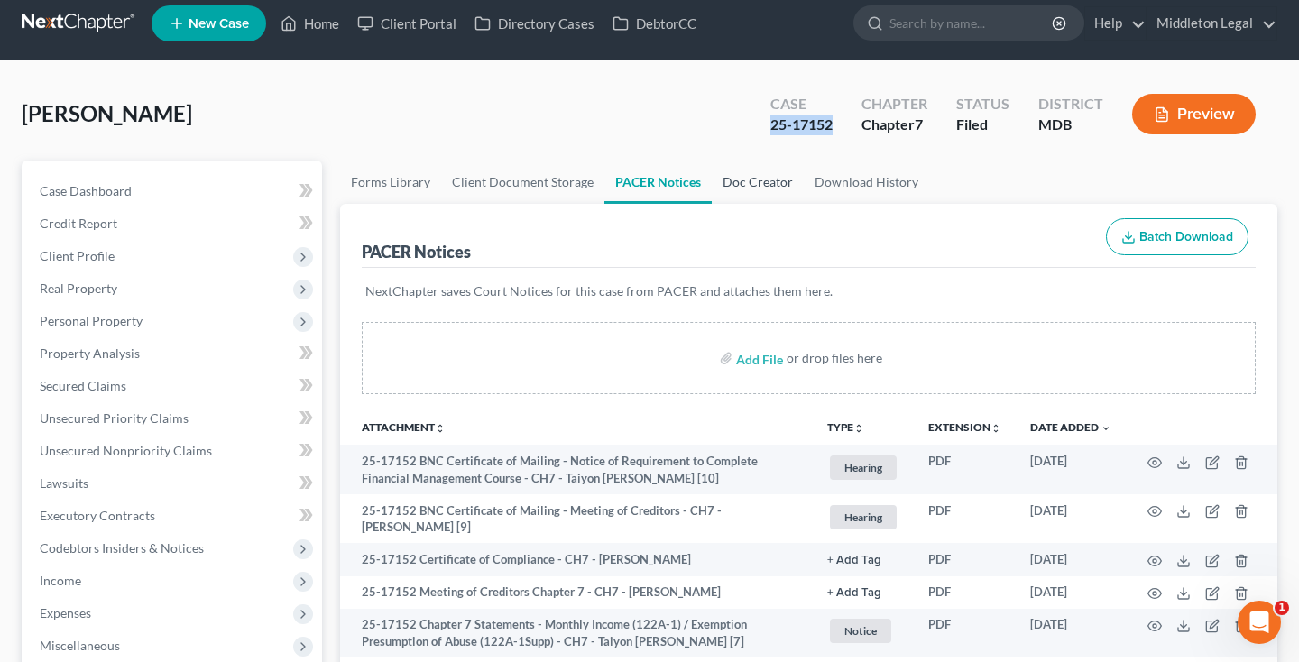
scroll to position [8, 0]
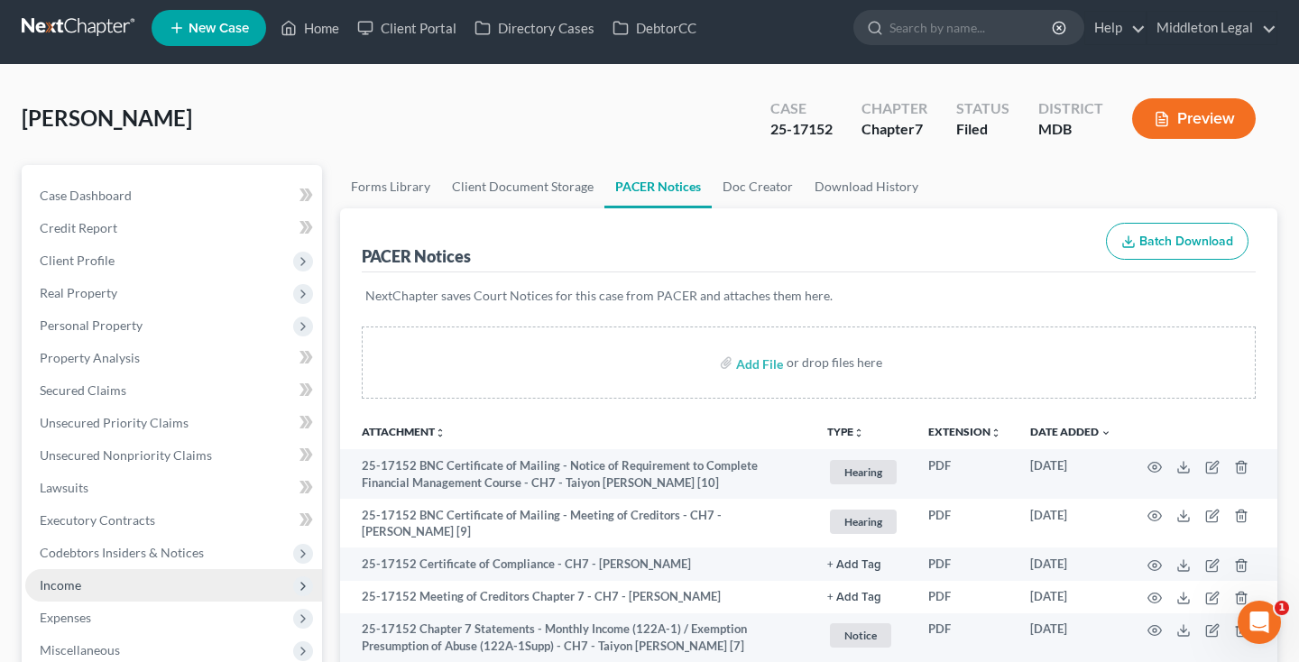
click at [81, 579] on span "Income" at bounding box center [173, 585] width 297 height 32
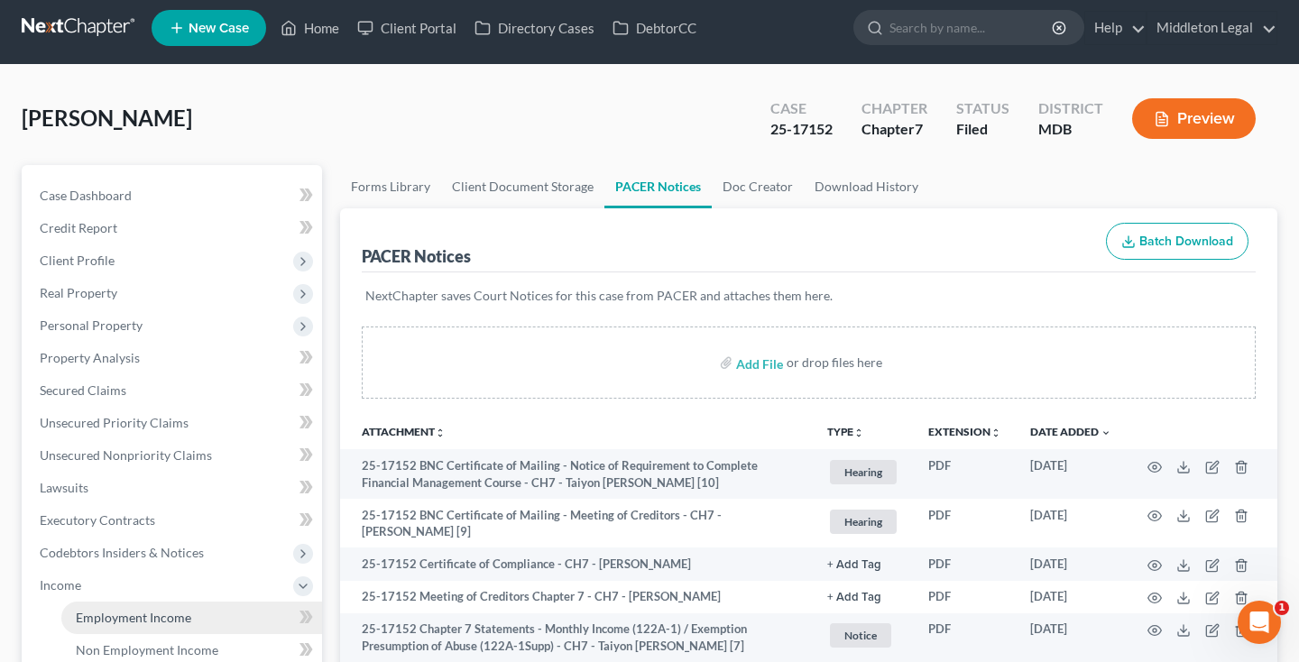
click at [105, 612] on span "Employment Income" at bounding box center [133, 617] width 115 height 15
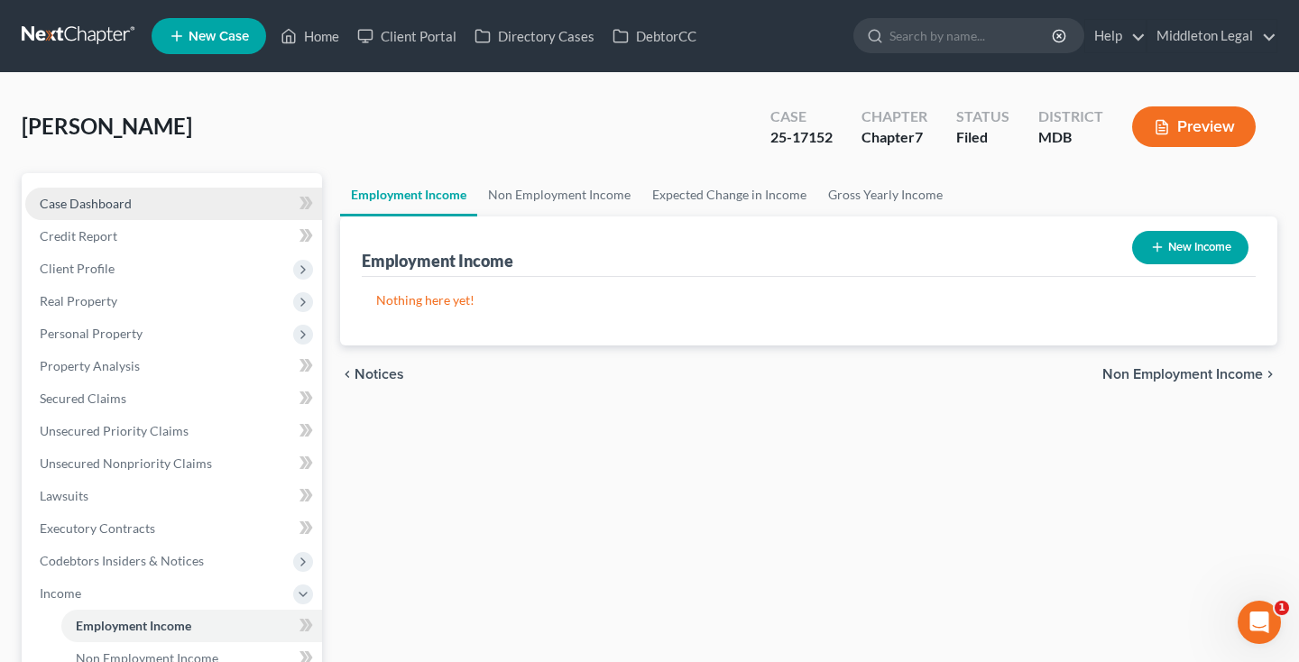
scroll to position [-1, 0]
click at [134, 204] on link "Case Dashboard" at bounding box center [173, 204] width 297 height 32
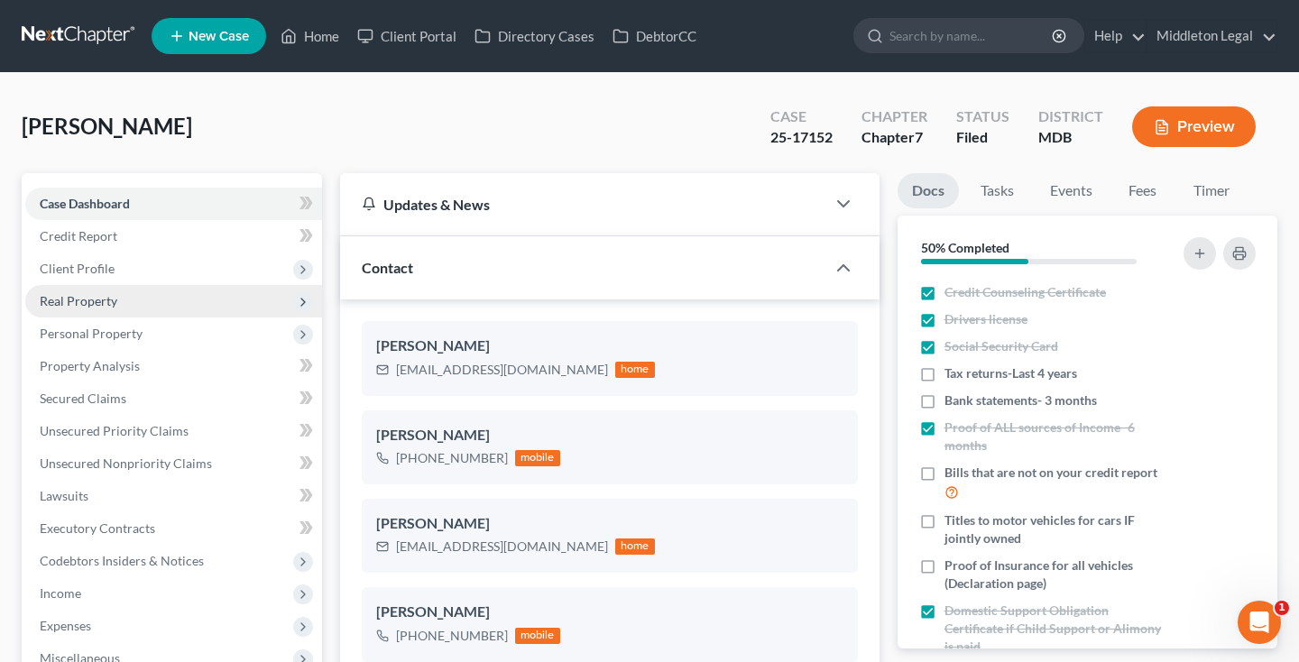
scroll to position [1421, 0]
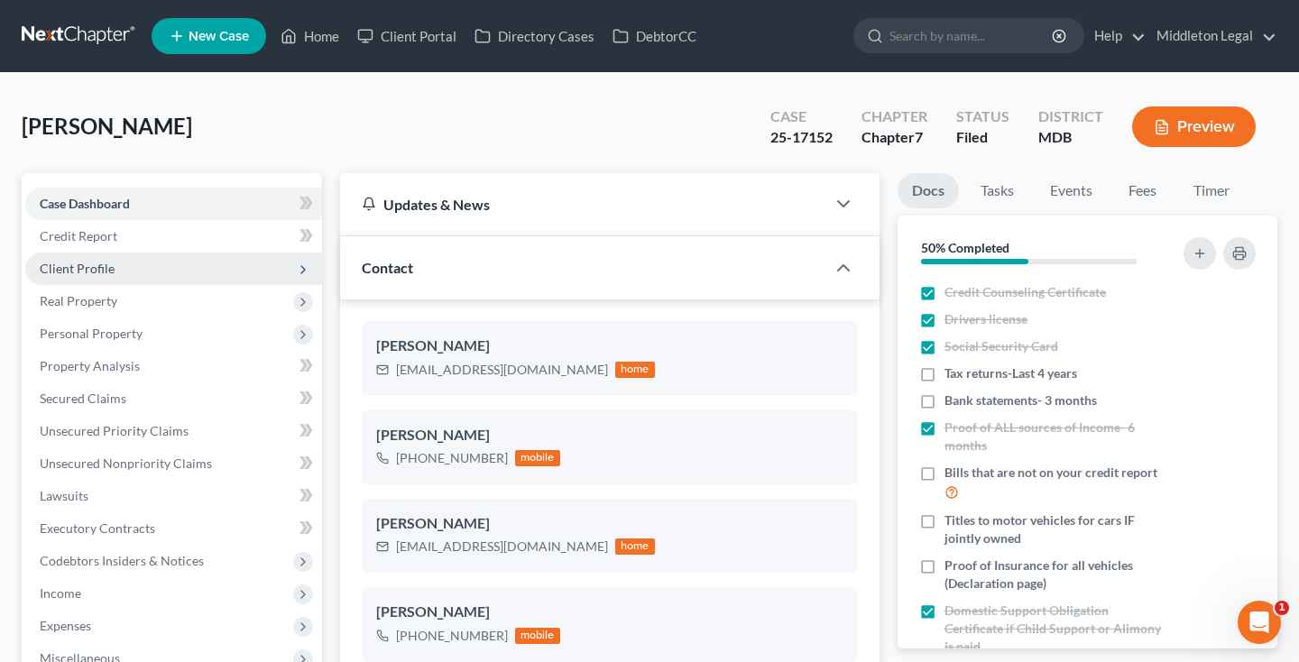
click at [94, 271] on span "Client Profile" at bounding box center [77, 268] width 75 height 15
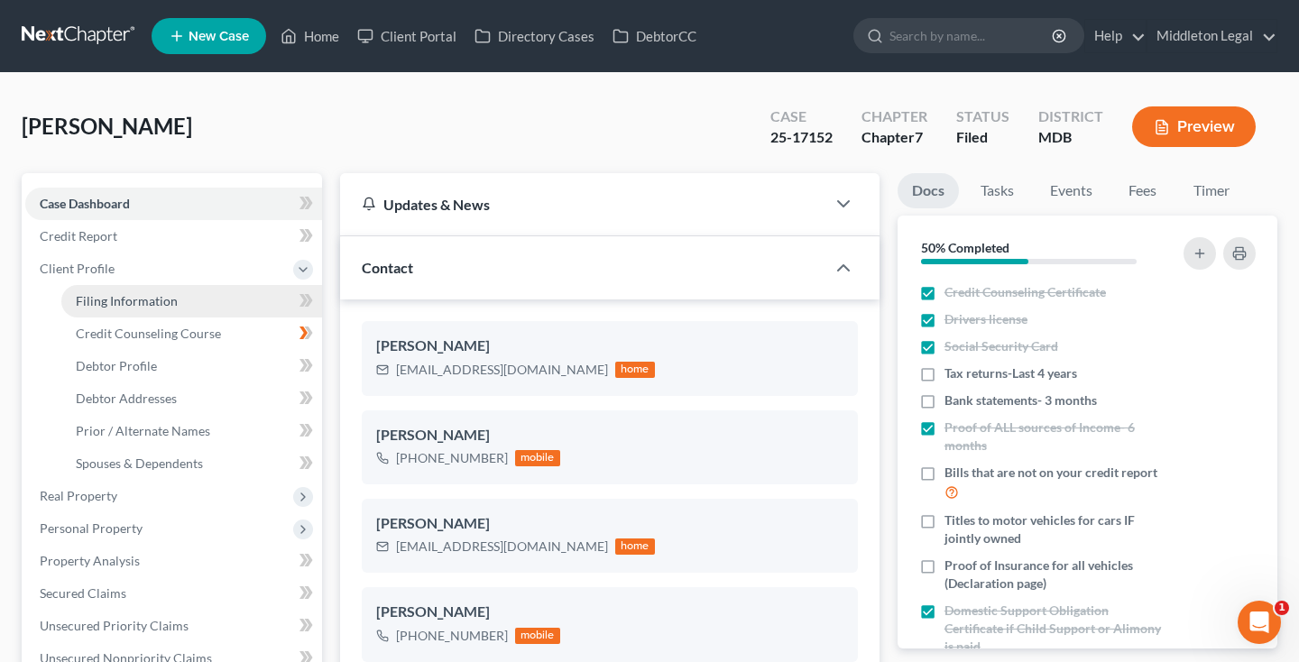
click at [102, 301] on span "Filing Information" at bounding box center [127, 300] width 102 height 15
select select "1"
select select "0"
select select "21"
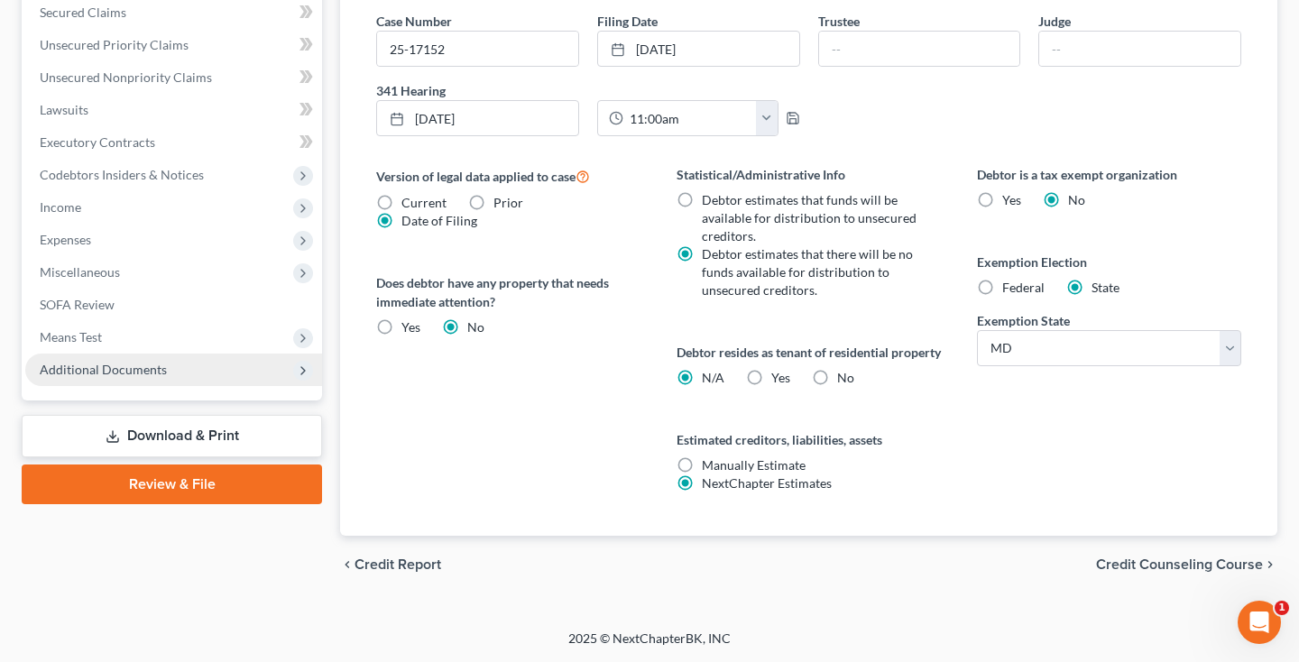
scroll to position [600, 0]
click at [99, 362] on span "Additional Documents" at bounding box center [103, 369] width 127 height 15
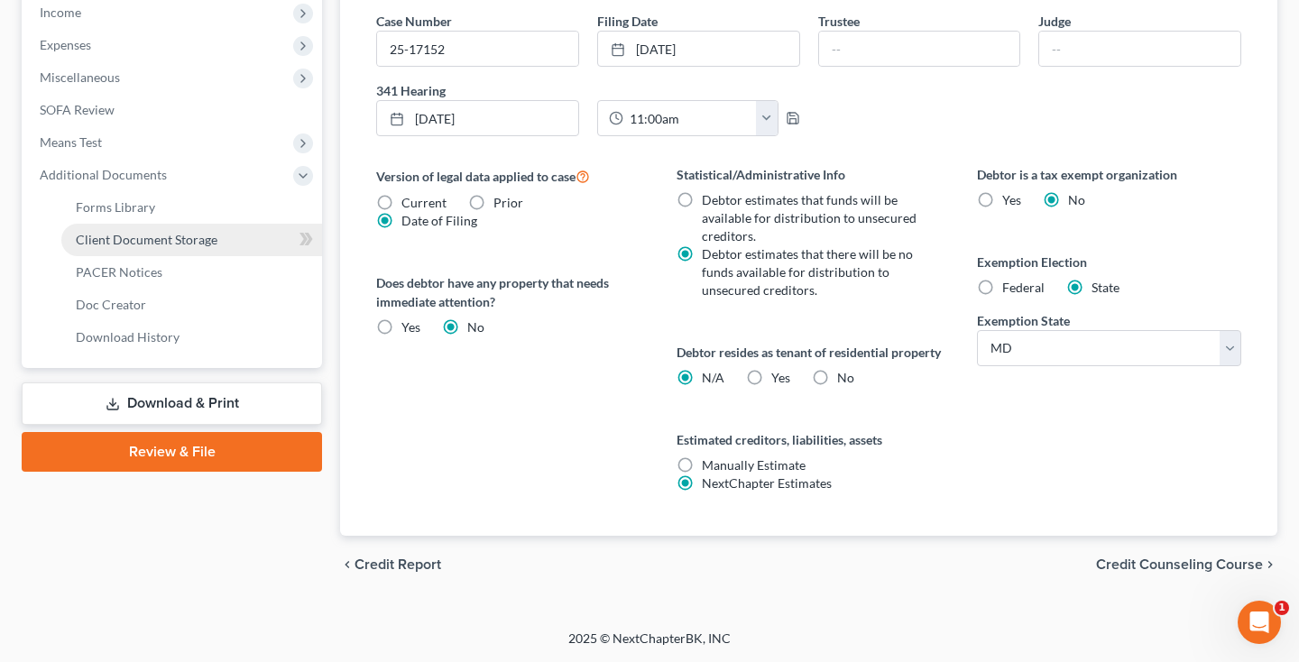
click at [170, 234] on link "Client Document Storage" at bounding box center [191, 240] width 261 height 32
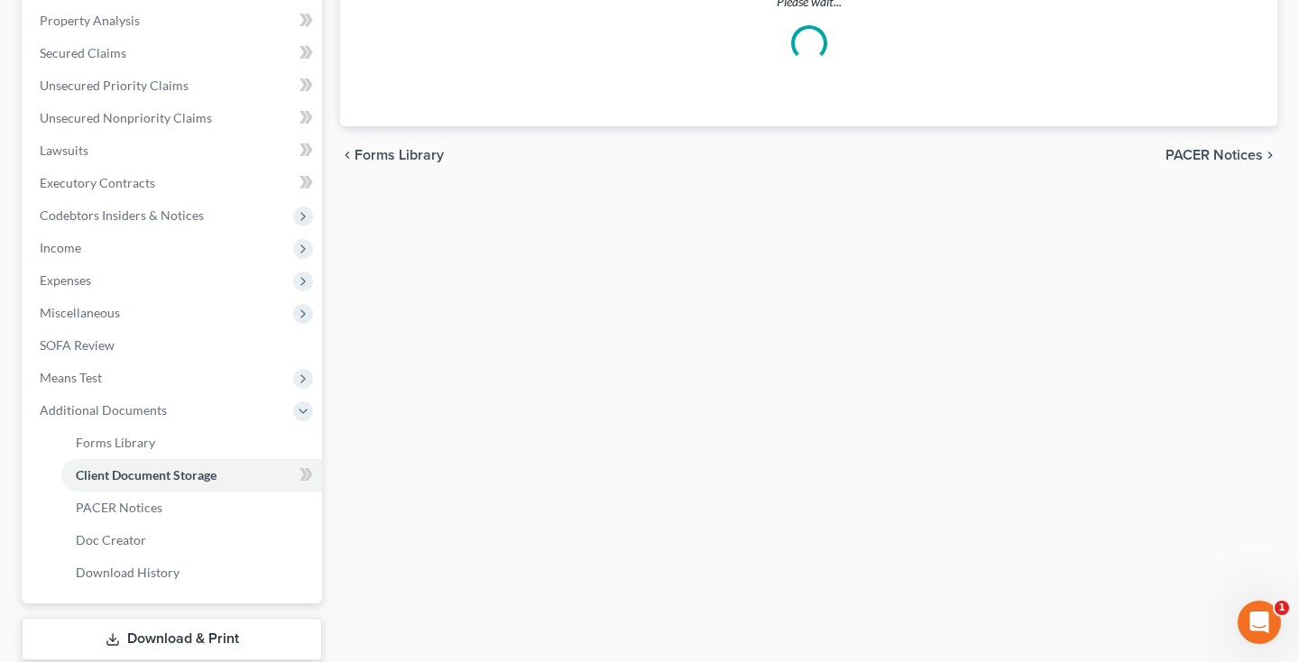
select select "14"
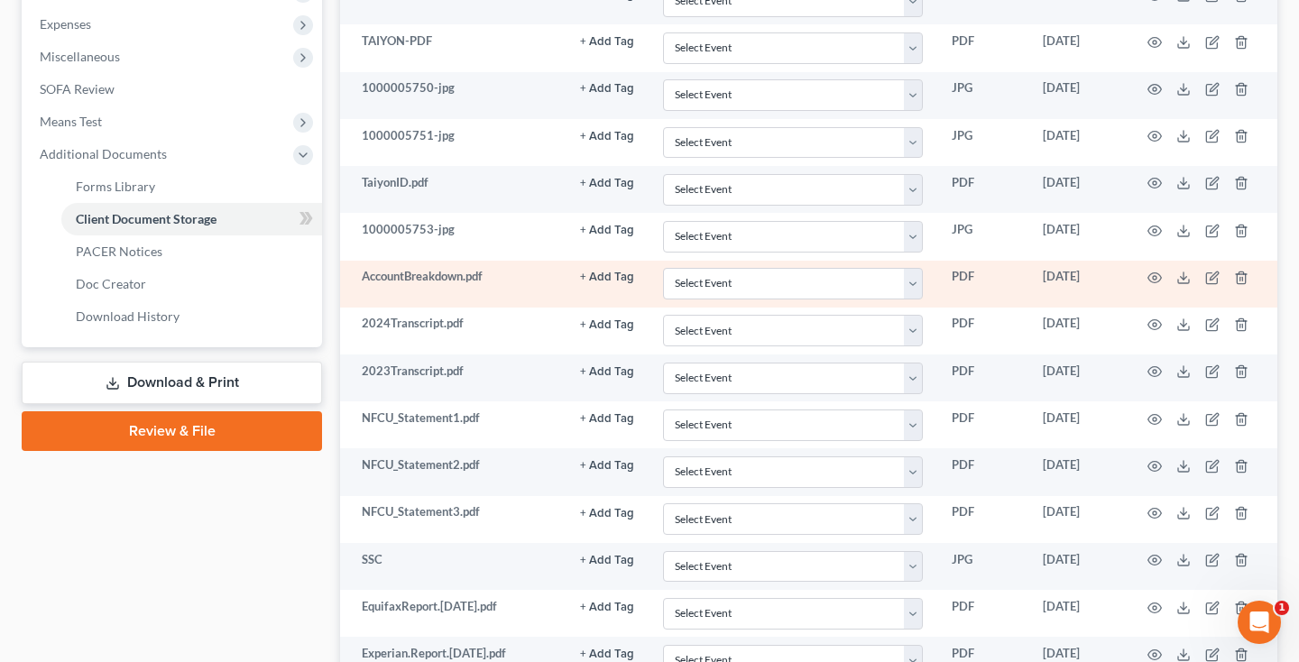
scroll to position [498, 0]
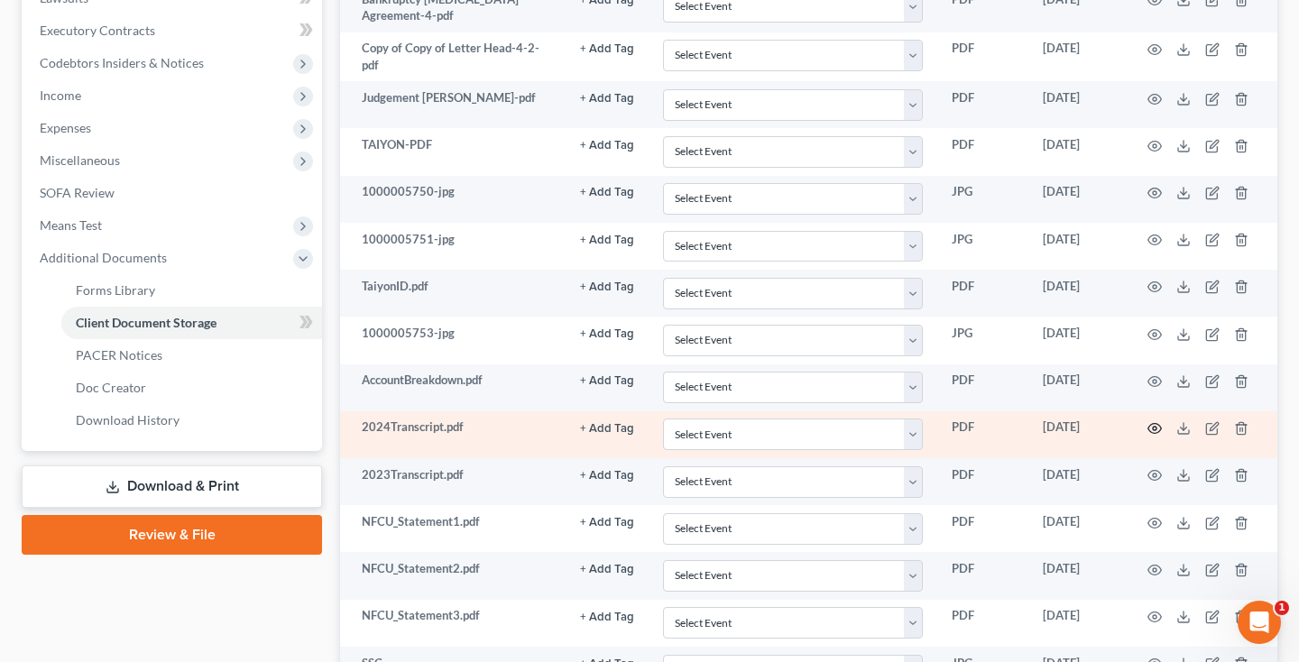
click at [1150, 424] on icon "button" at bounding box center [1154, 428] width 14 height 14
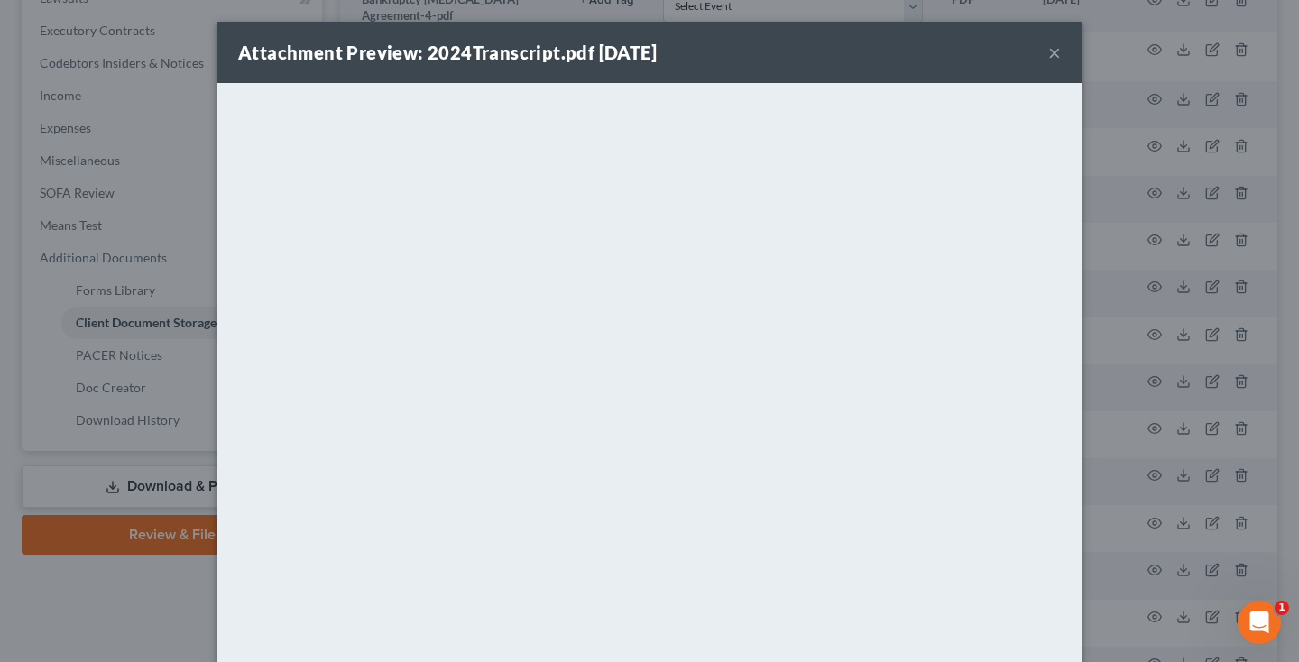
click at [1052, 55] on button "×" at bounding box center [1054, 52] width 13 height 22
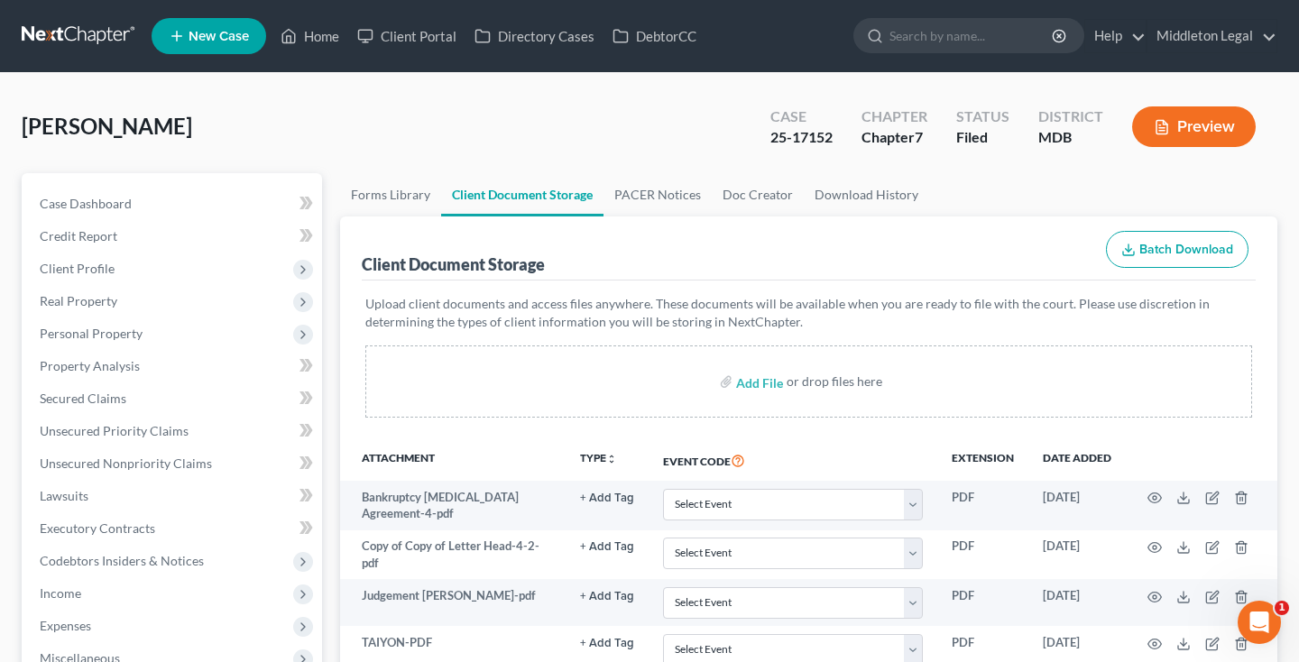
scroll to position [0, 0]
drag, startPoint x: 773, startPoint y: 138, endPoint x: 841, endPoint y: 133, distance: 68.7
click at [841, 133] on div "Case 25-17152" at bounding box center [801, 128] width 91 height 53
copy div "25-17152"
click at [129, 207] on span "Case Dashboard" at bounding box center [86, 203] width 92 height 15
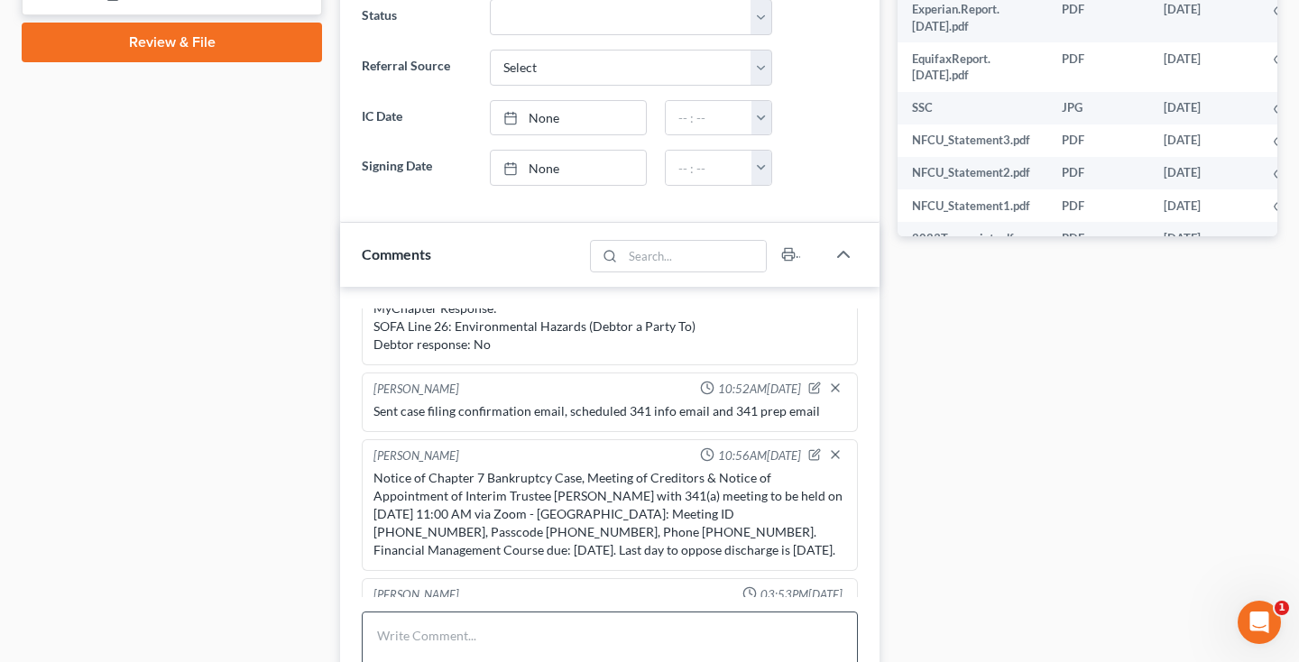
scroll to position [1063, 0]
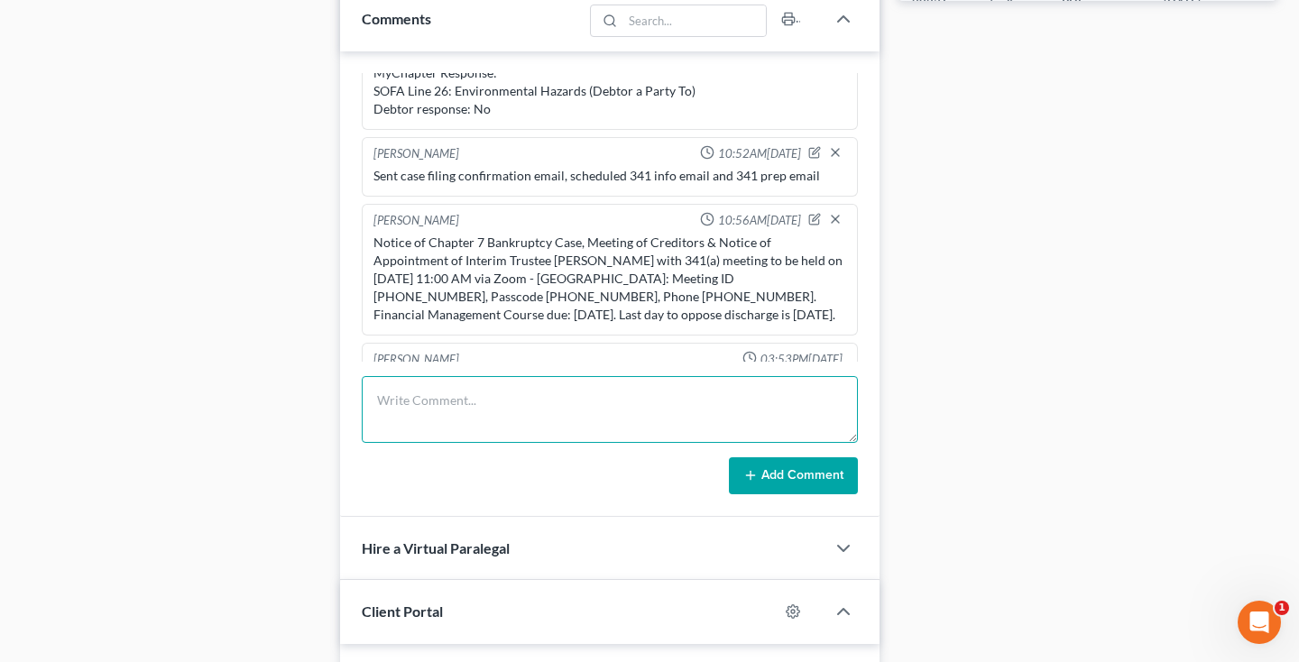
click at [553, 410] on textarea at bounding box center [610, 409] width 496 height 67
type textarea "Uploaded ID, SSC, TR to the tee. 341 continued to [DATE] 1 pm"
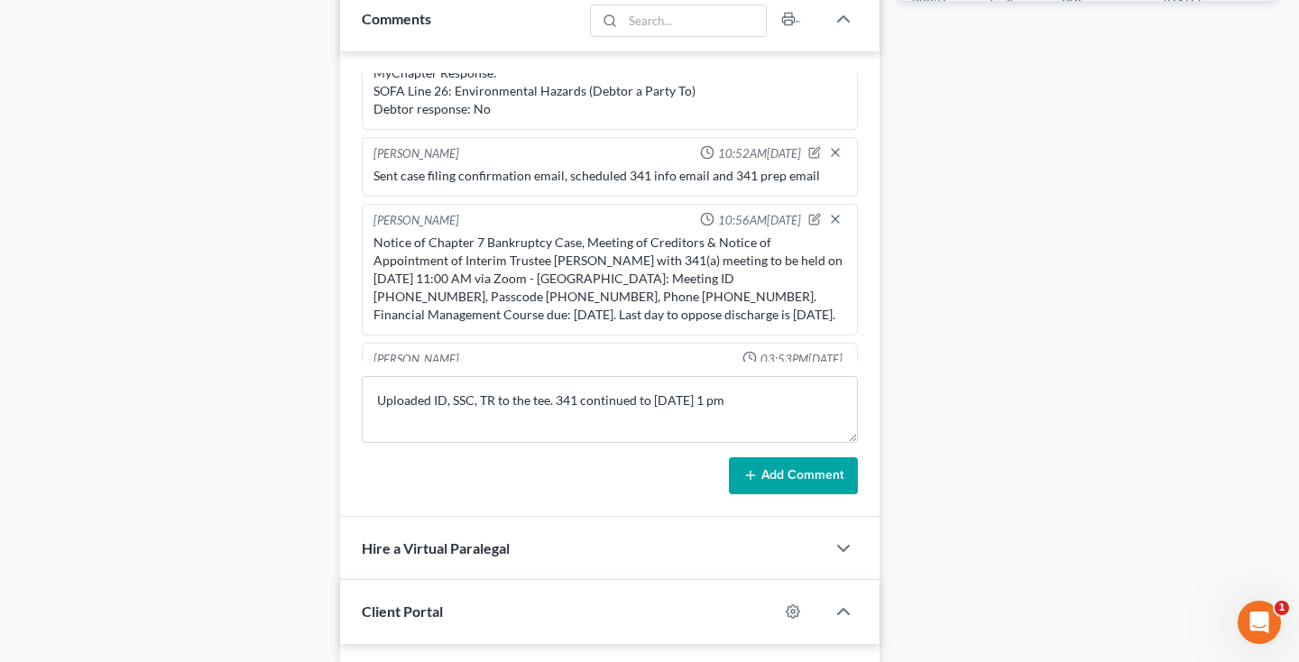
click at [810, 473] on button "Add Comment" at bounding box center [793, 476] width 129 height 38
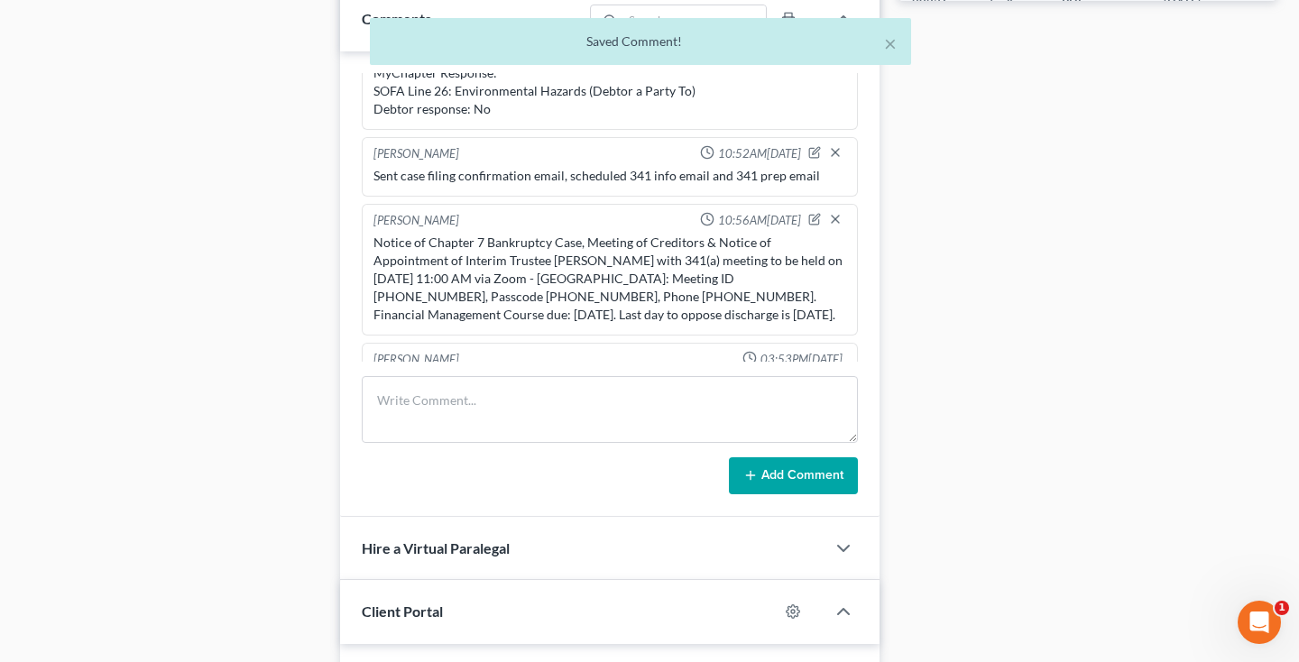
scroll to position [1488, 0]
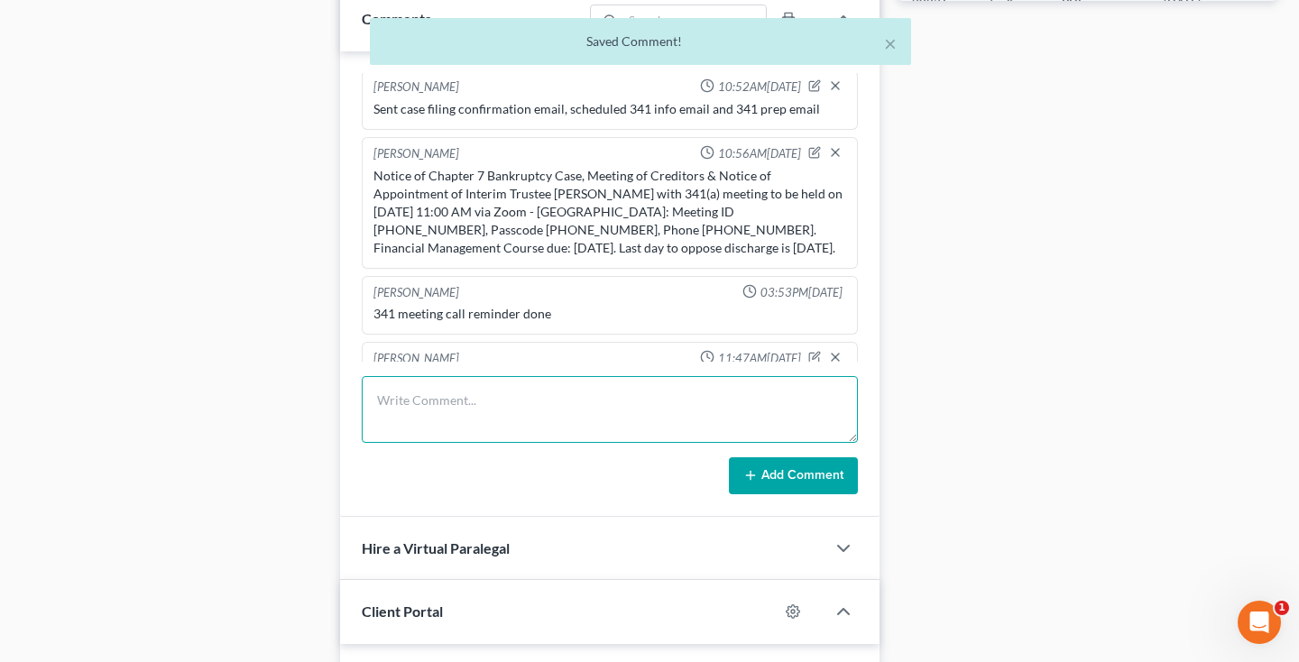
click at [813, 400] on textarea at bounding box center [610, 409] width 496 height 67
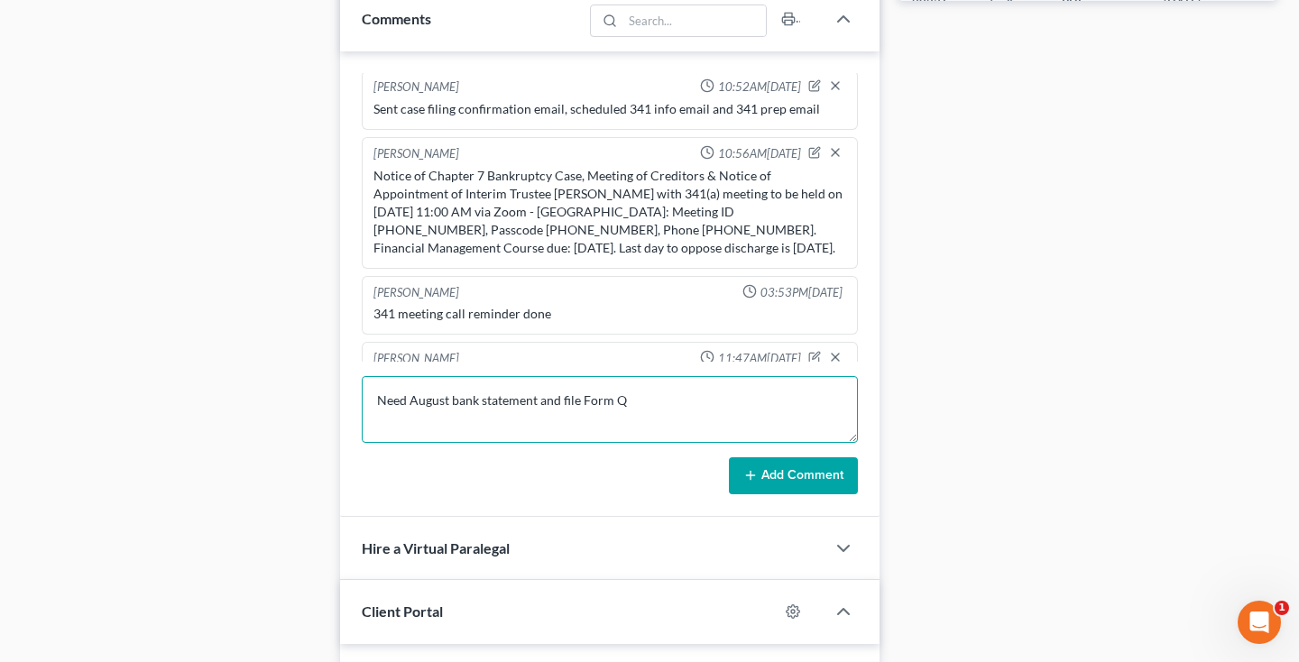
type textarea "Need August bank statement and file Form Q"
click at [825, 473] on button "Add Comment" at bounding box center [793, 476] width 129 height 38
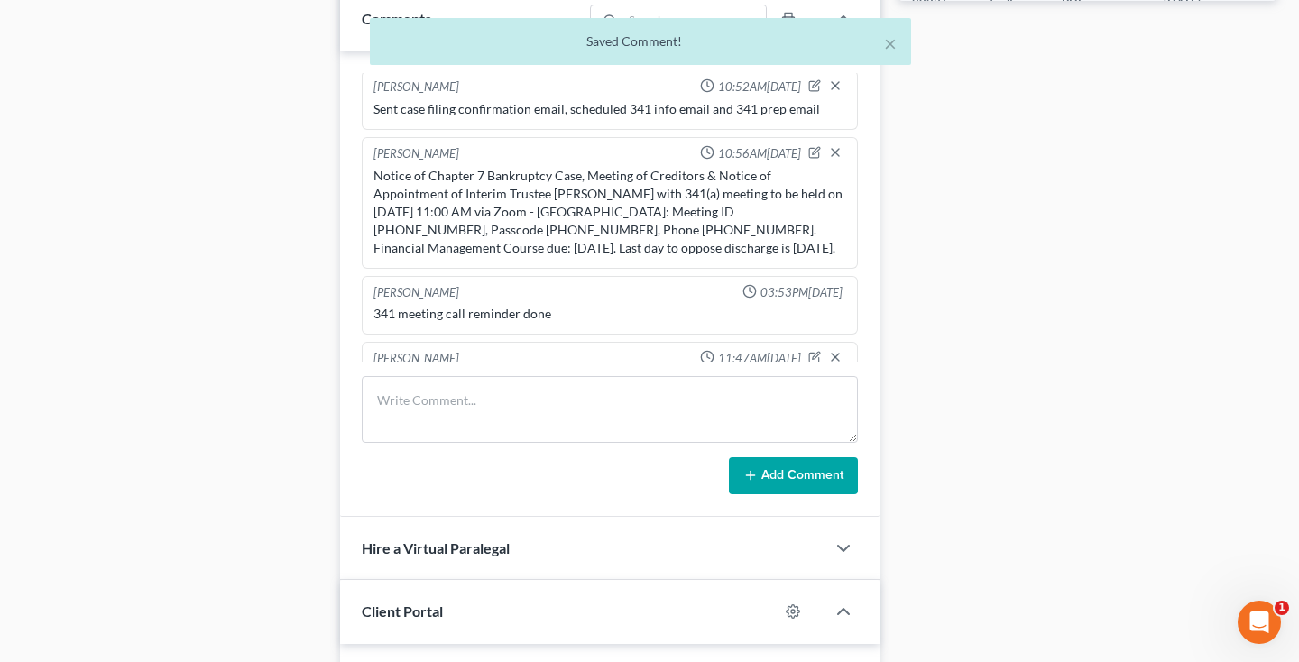
scroll to position [1555, 0]
